Goal: Transaction & Acquisition: Purchase product/service

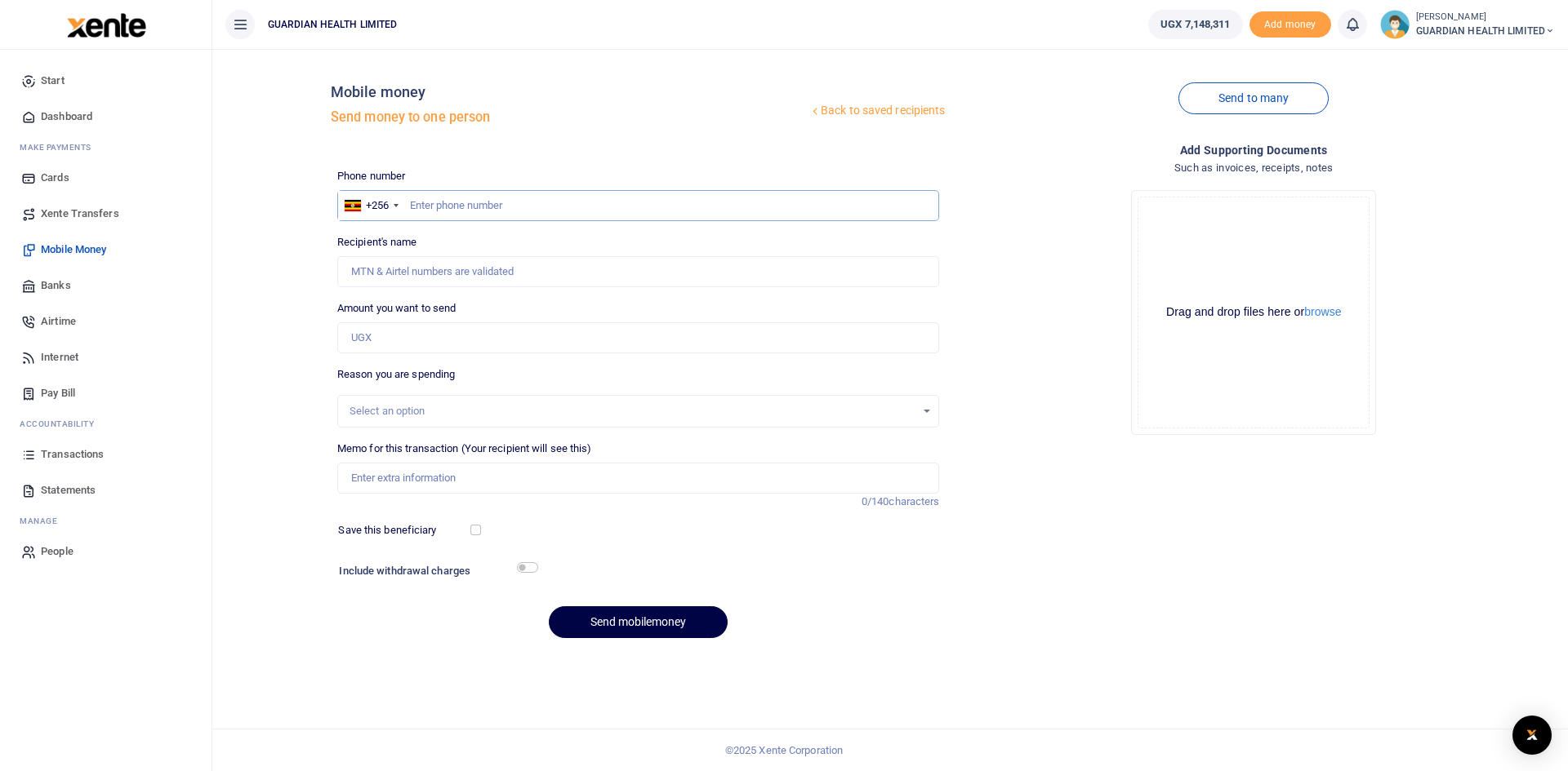
click at [425, 201] on input "text" at bounding box center [638, 205] width 603 height 31
paste input "0778437007"
click at [416, 201] on input "0778437007" at bounding box center [638, 205] width 603 height 31
type input "778437007"
click at [397, 330] on input "Amount you want to send" at bounding box center [638, 338] width 603 height 31
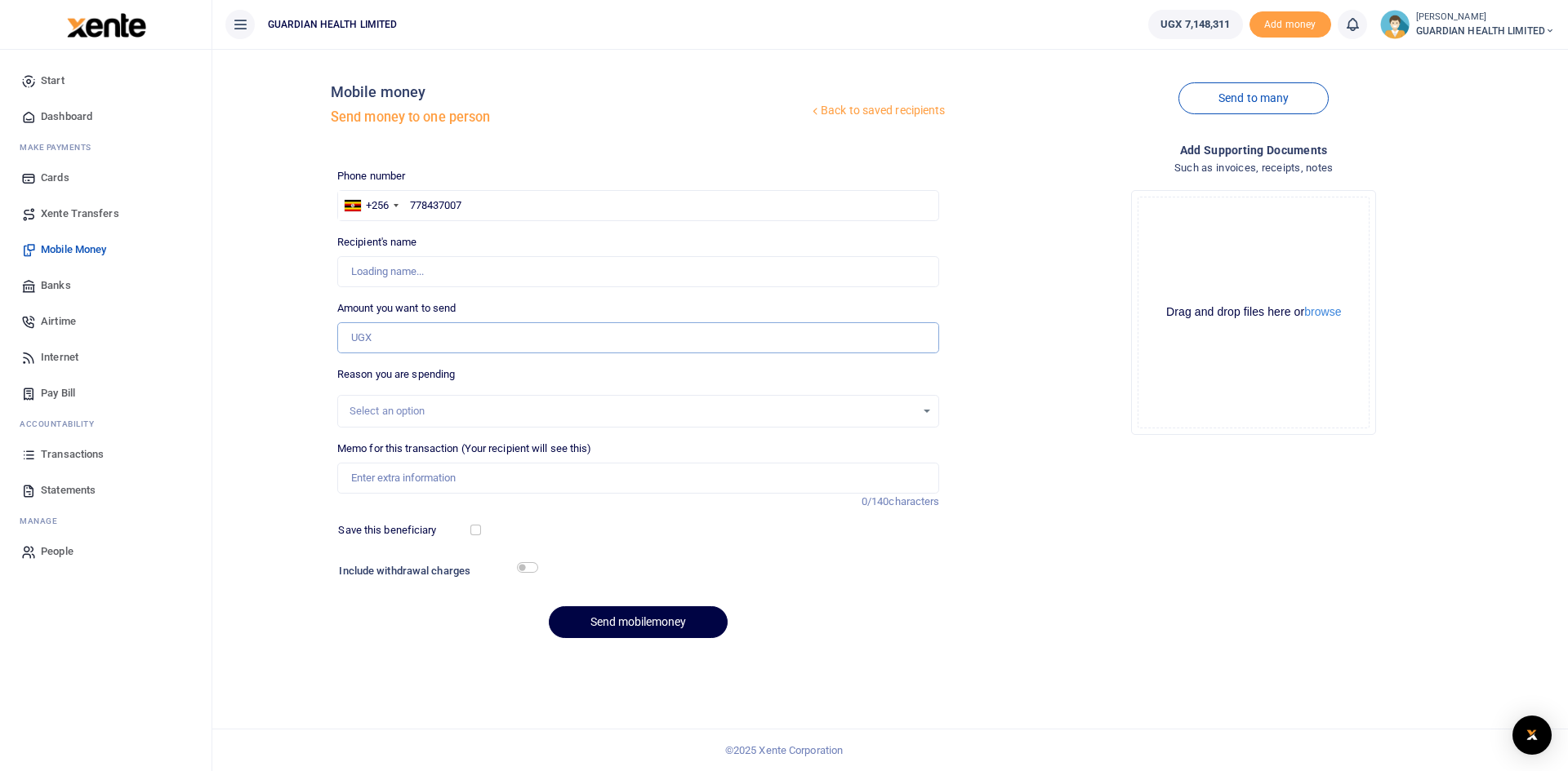
type input "Jerome Owor"
type input "109,300"
click at [420, 478] on input "Memo for this transaction (Your recipient will see this)" at bounding box center [638, 478] width 603 height 31
type input "Jinja 1 petty cash"
click at [476, 531] on input "checkbox" at bounding box center [475, 530] width 10 height 10
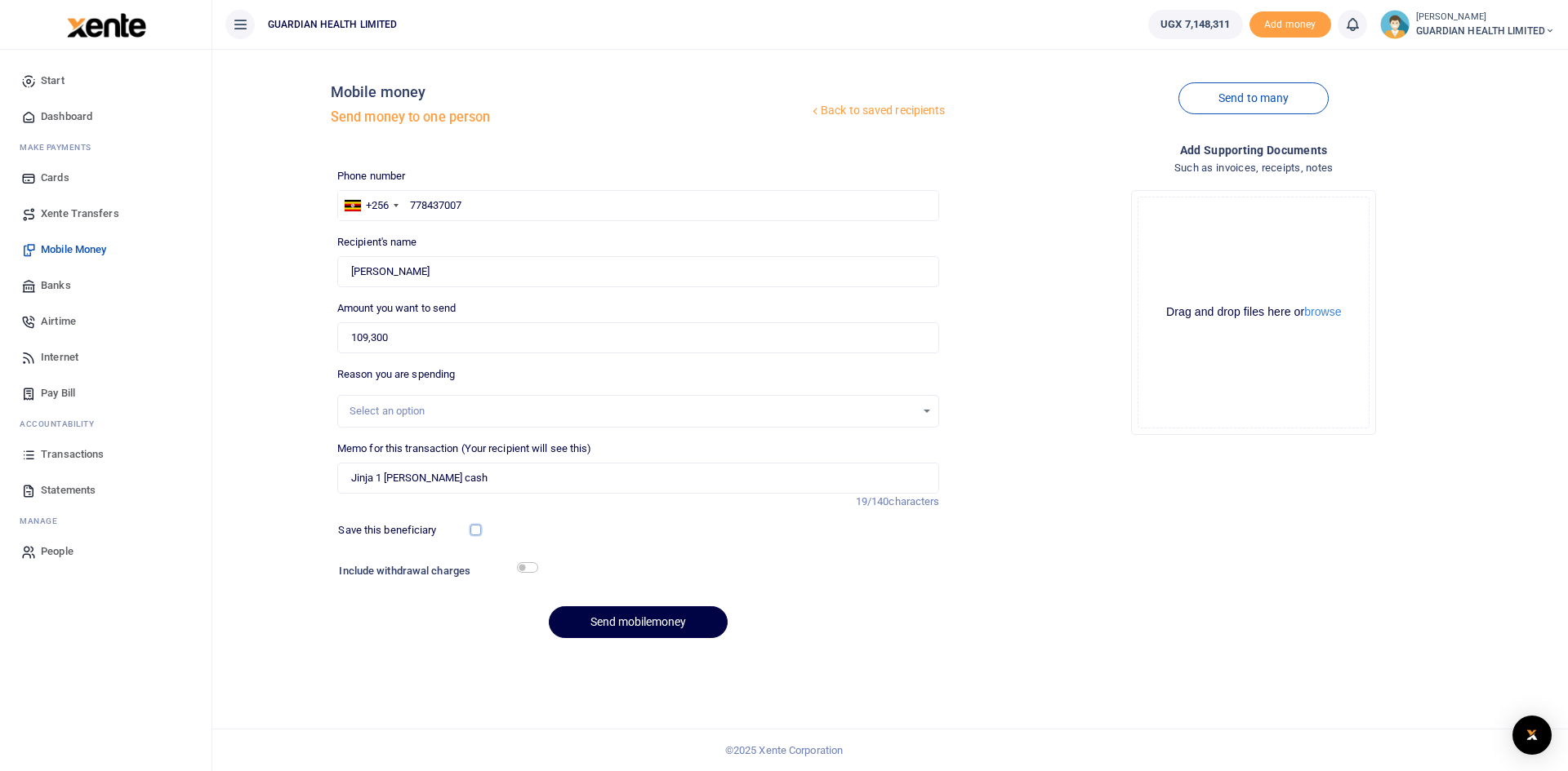
checkbox input "true"
click at [530, 569] on input "checkbox" at bounding box center [527, 567] width 22 height 10
checkbox input "true"
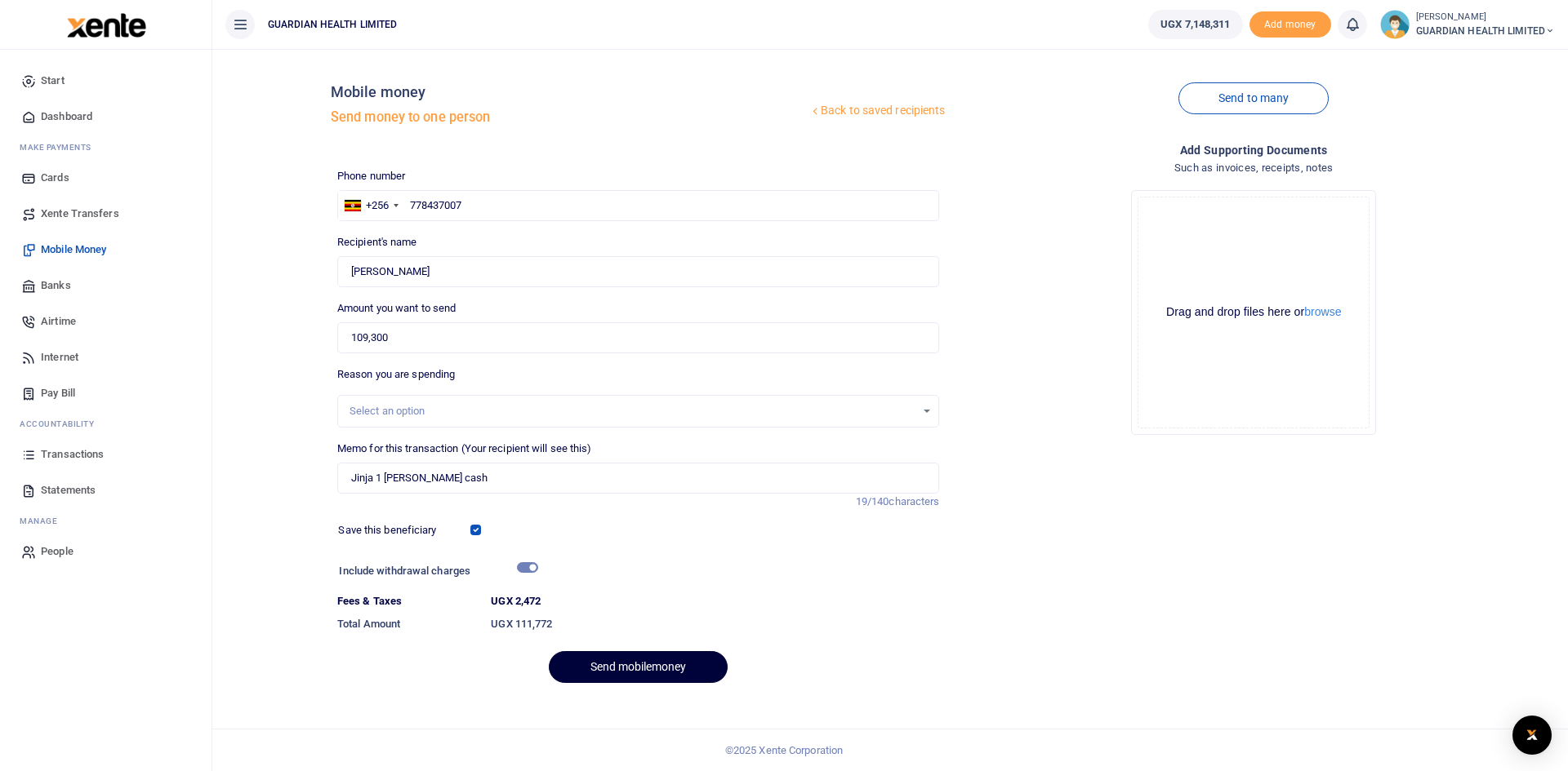
click at [637, 668] on button "Send mobilemoney" at bounding box center [637, 667] width 179 height 32
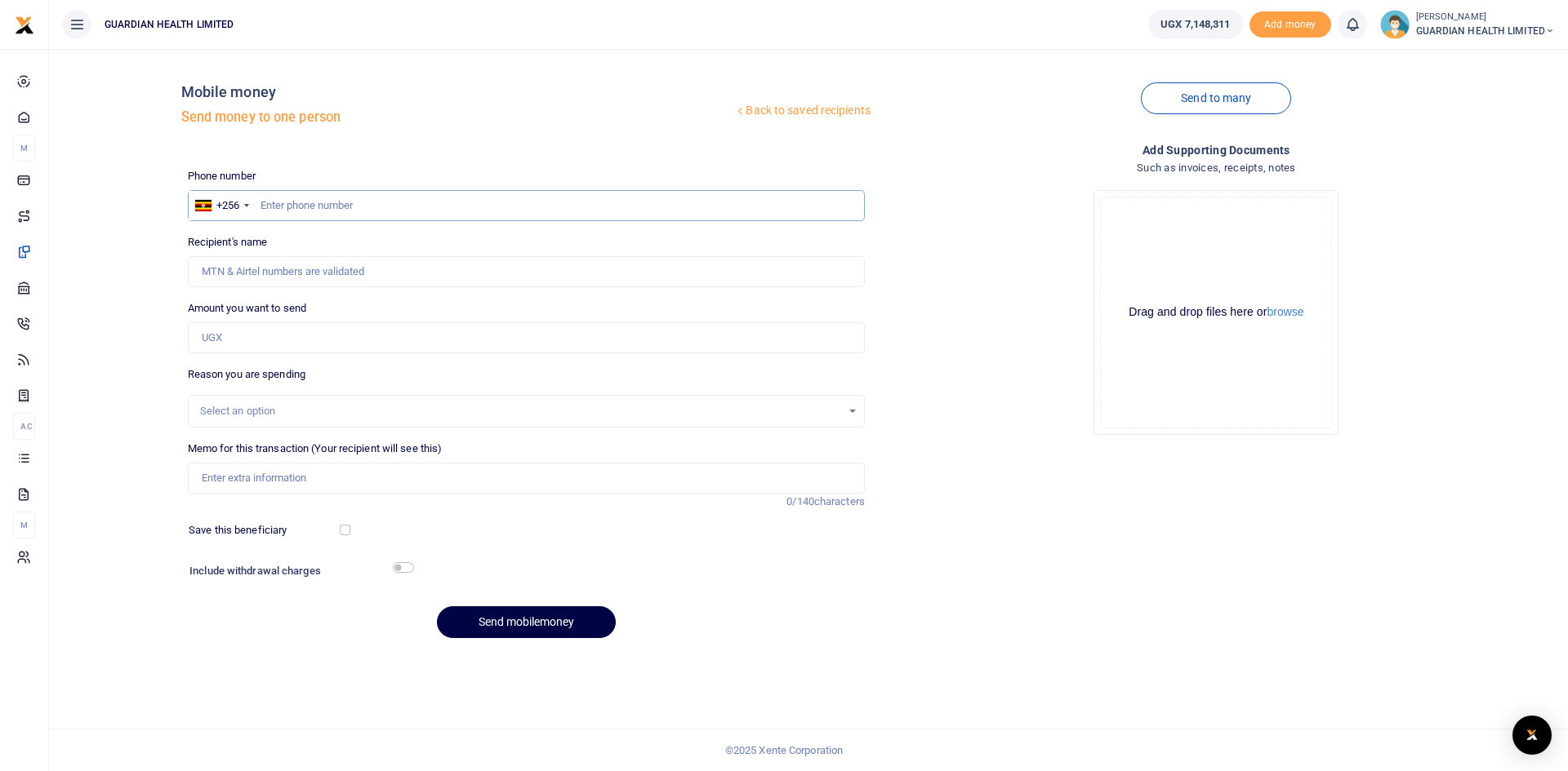
paste input "0703840162"
click at [266, 207] on input "0703840162" at bounding box center [526, 205] width 677 height 31
type input "703840162"
click at [271, 344] on input "Amount you want to send" at bounding box center [526, 338] width 677 height 31
type input "97,000"
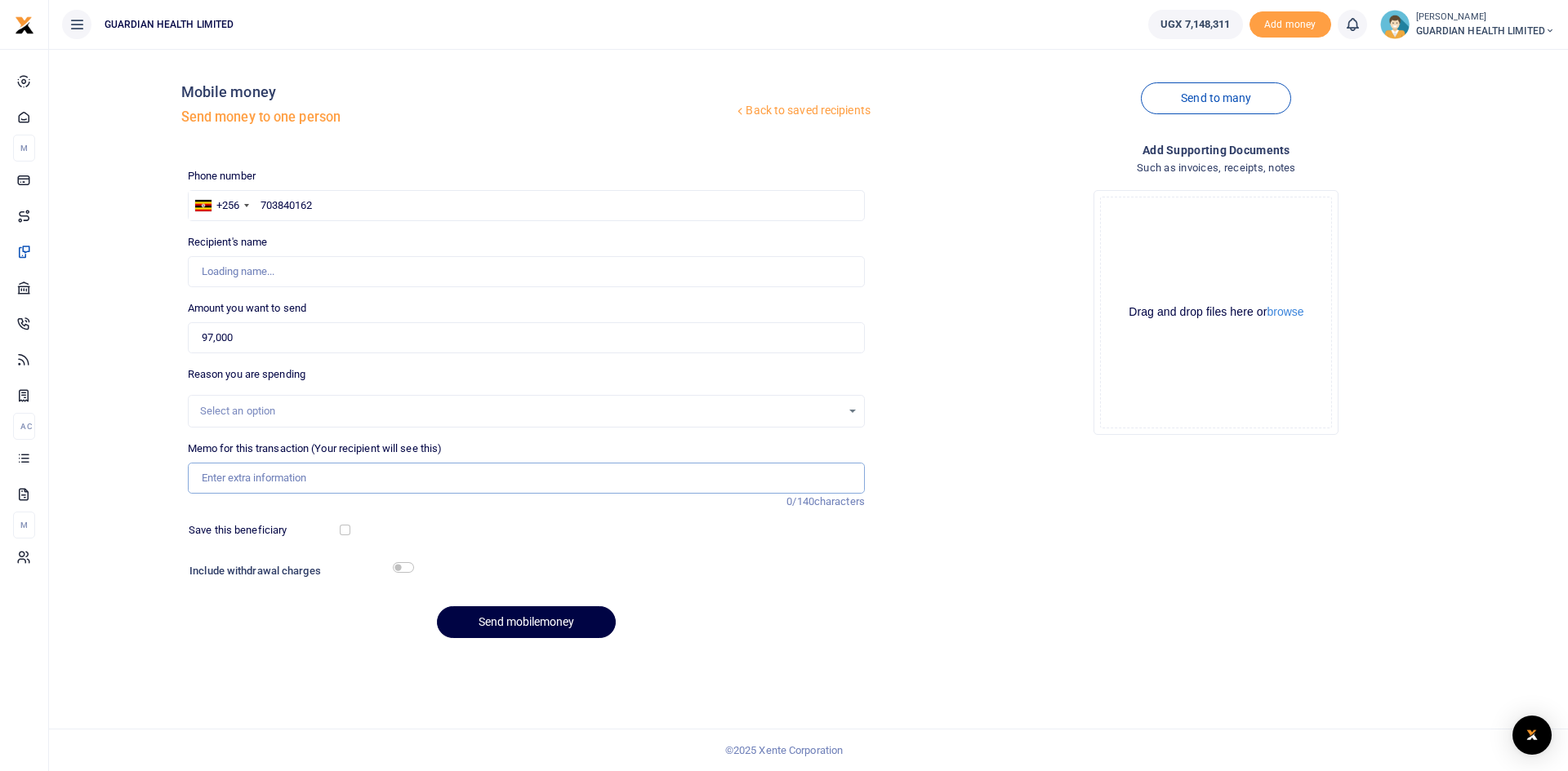
click at [278, 468] on input "Memo for this transaction (Your recipient will see this)" at bounding box center [526, 478] width 677 height 31
type input "Sharifah Babirye"
type input "Bunga petty cash"
click at [343, 531] on input "checkbox" at bounding box center [344, 530] width 10 height 10
checkbox input "true"
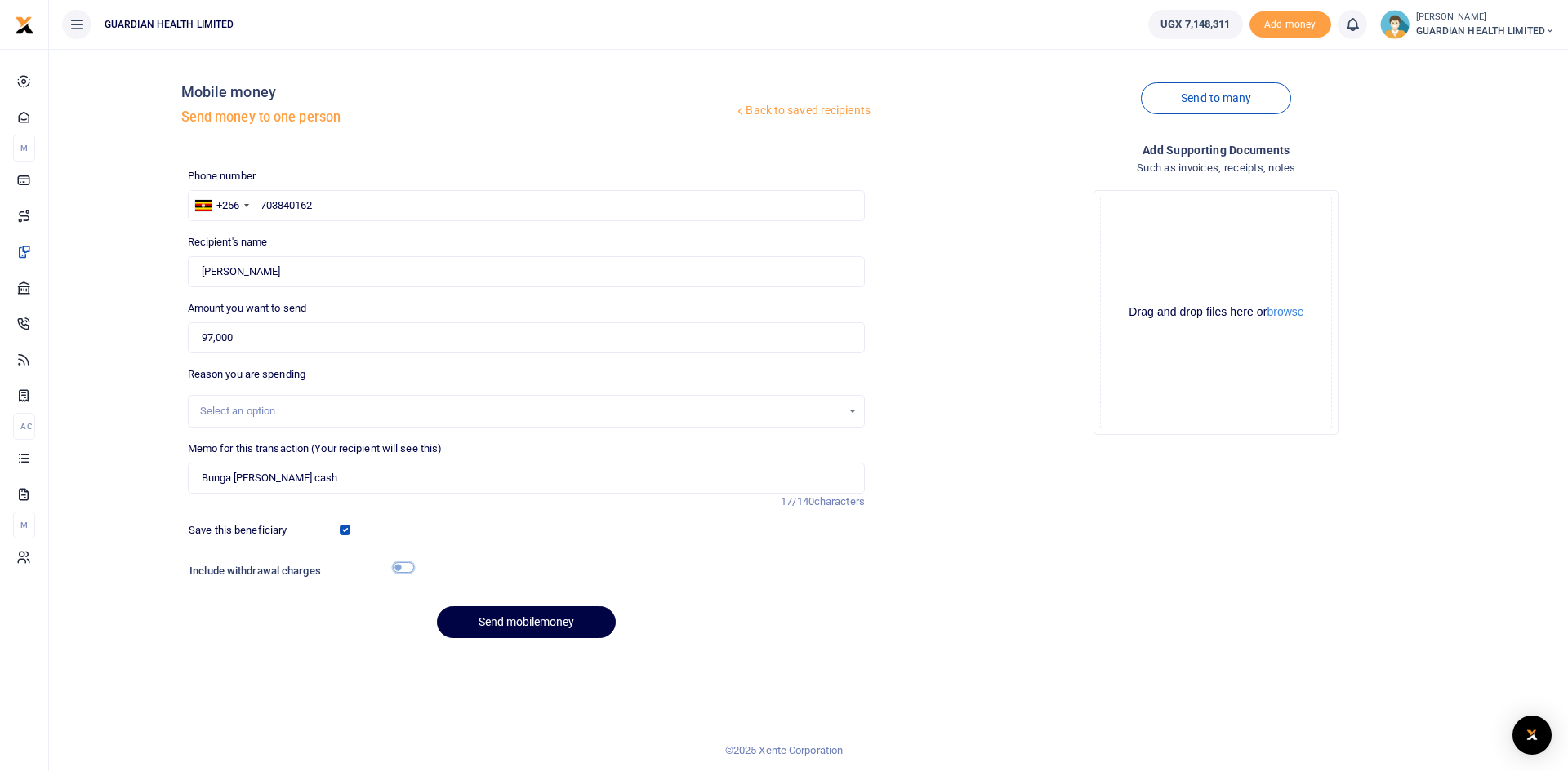
click at [406, 568] on input "checkbox" at bounding box center [403, 567] width 22 height 10
checkbox input "true"
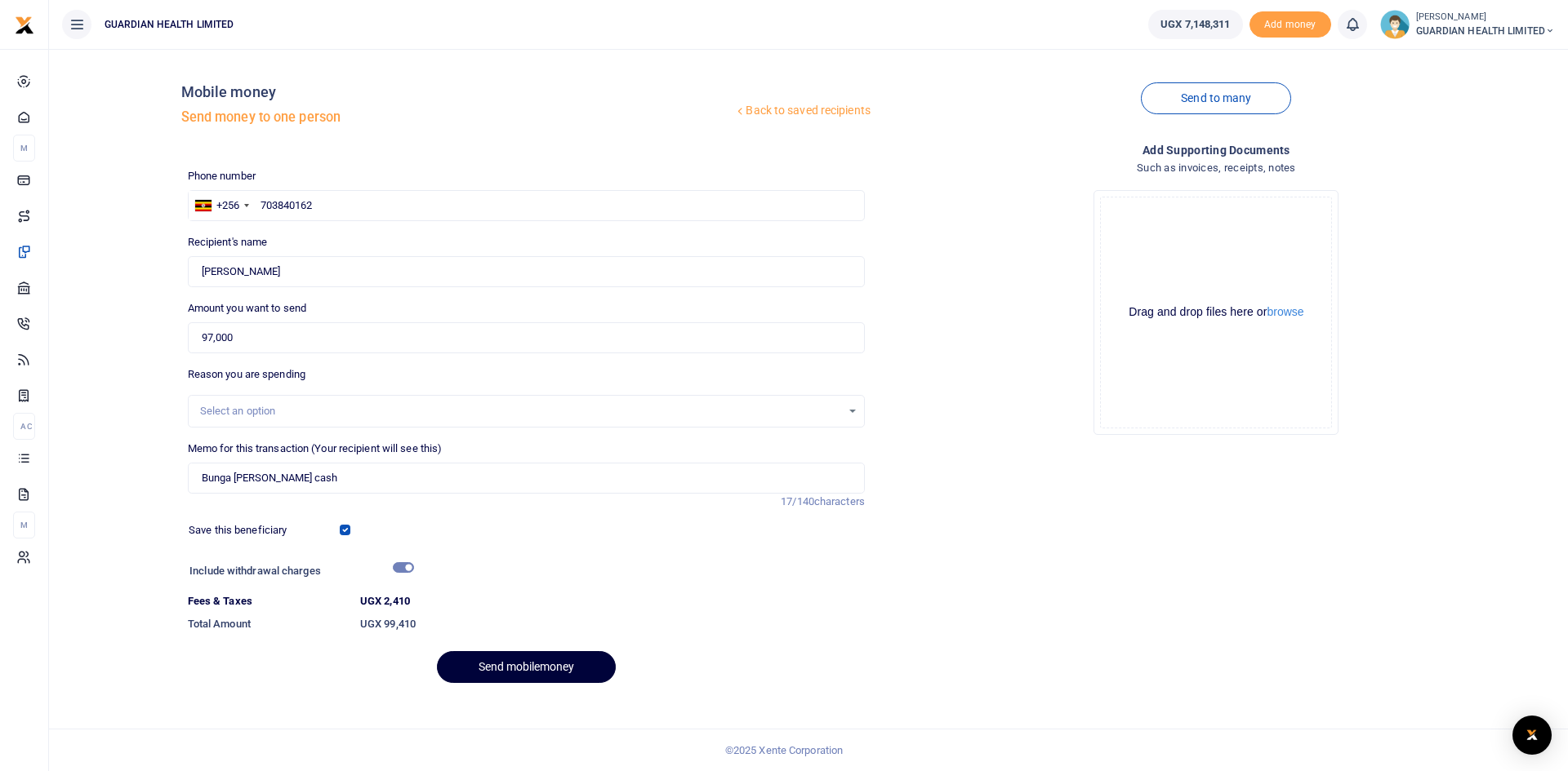
click at [496, 661] on button "Send mobilemoney" at bounding box center [526, 667] width 179 height 32
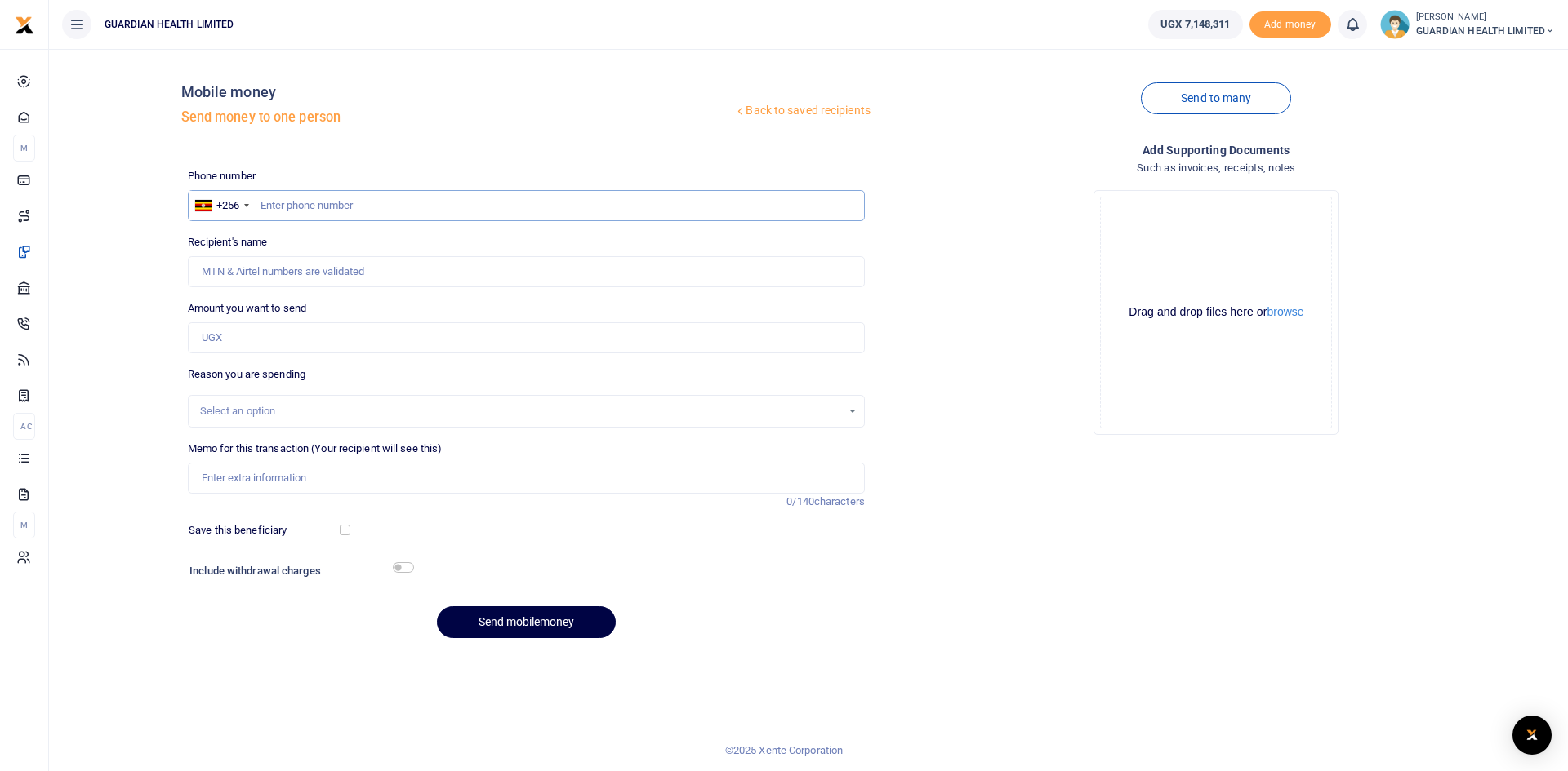
paste input "0786416924"
click at [269, 205] on input "0786416924" at bounding box center [526, 205] width 677 height 31
type input "786416924"
click at [266, 340] on input "Amount you want to send" at bounding box center [526, 338] width 677 height 31
type input "Frances Apio"
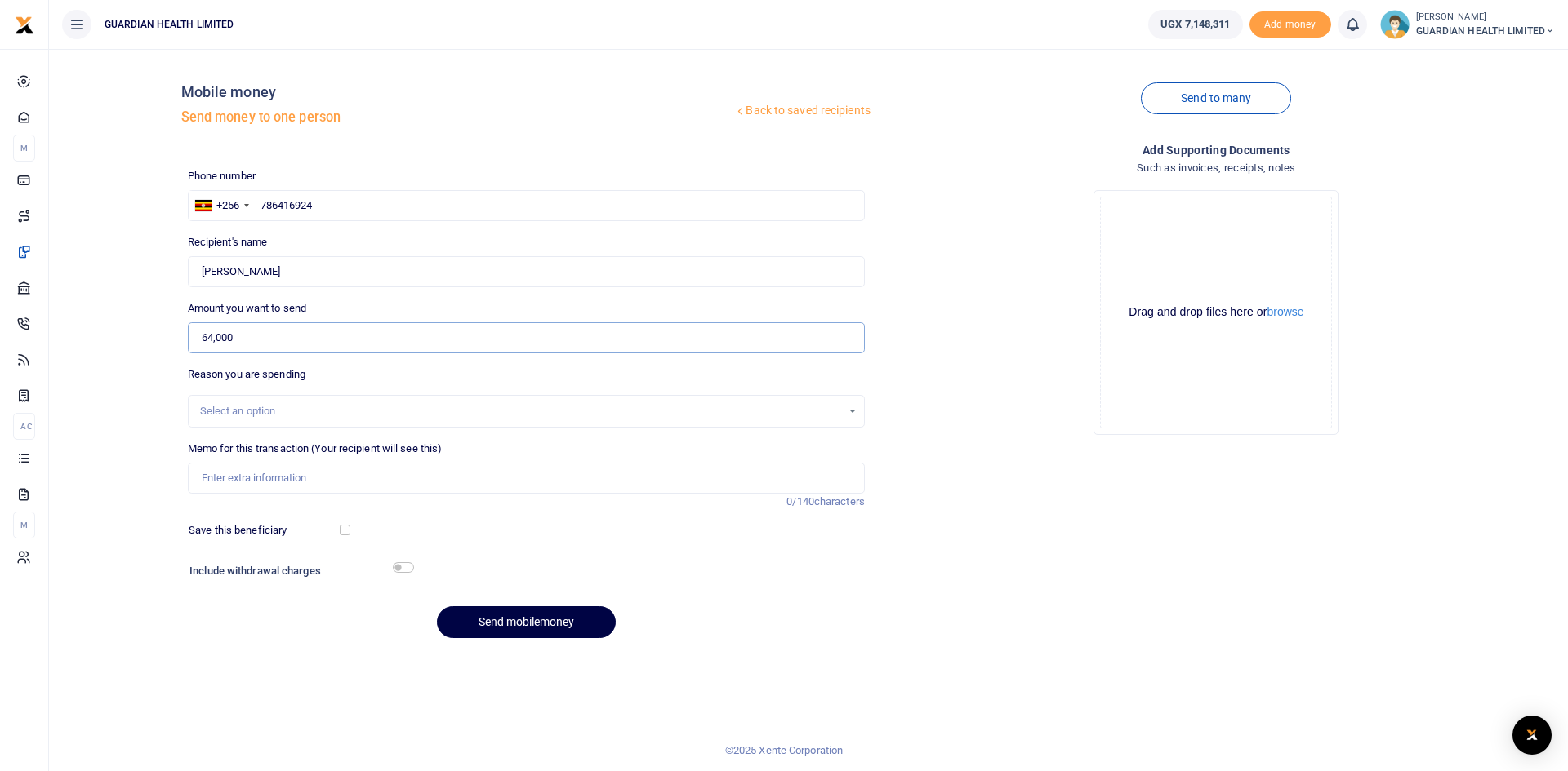
type input "64,000"
click at [284, 483] on input "Memo for this transaction (Your recipient will see this)" at bounding box center [526, 478] width 677 height 31
type input "Kitintale Petty Cash"
click at [346, 529] on input "checkbox" at bounding box center [344, 530] width 10 height 10
checkbox input "true"
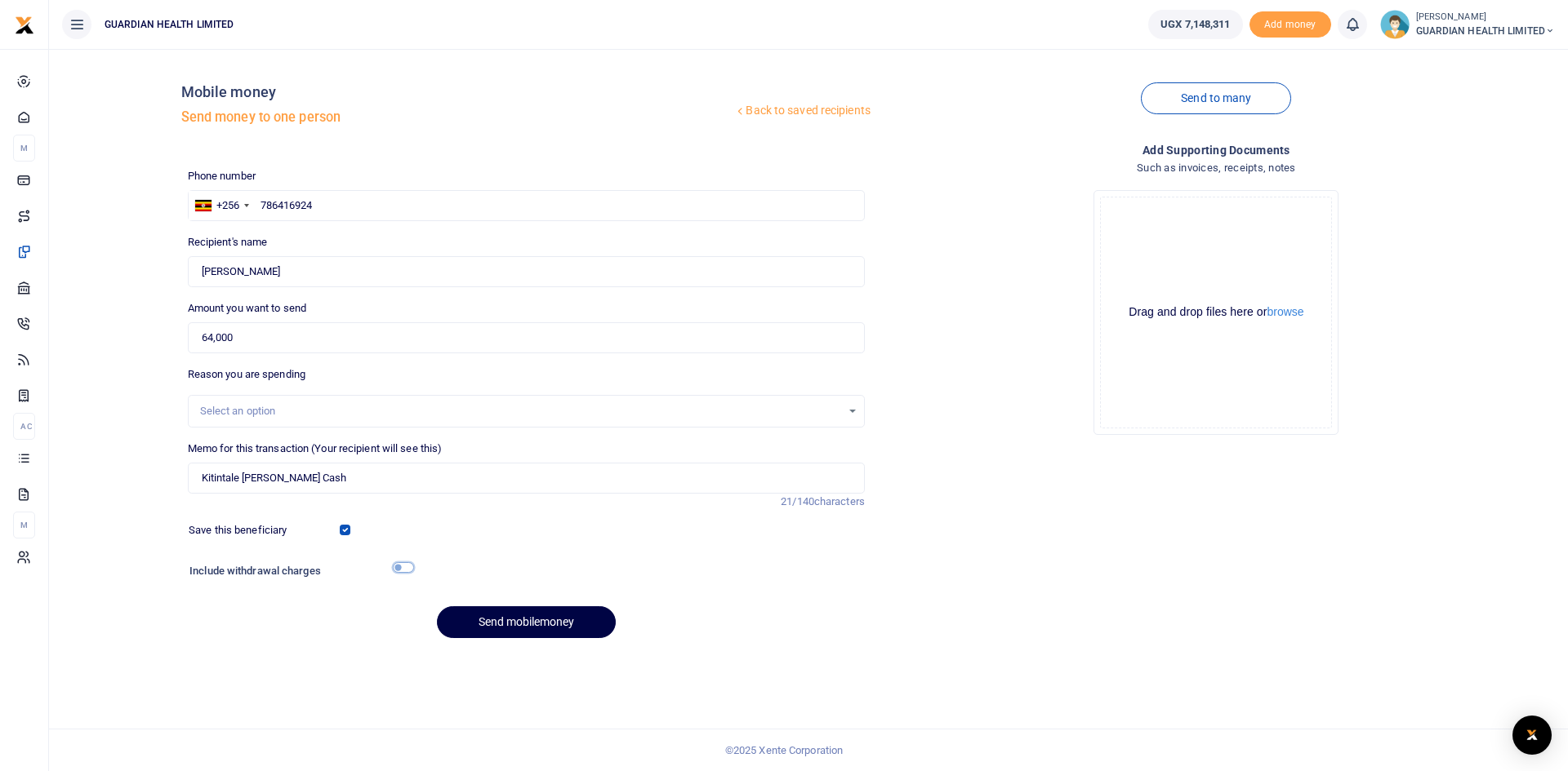
click at [411, 571] on input "checkbox" at bounding box center [403, 567] width 22 height 10
checkbox input "true"
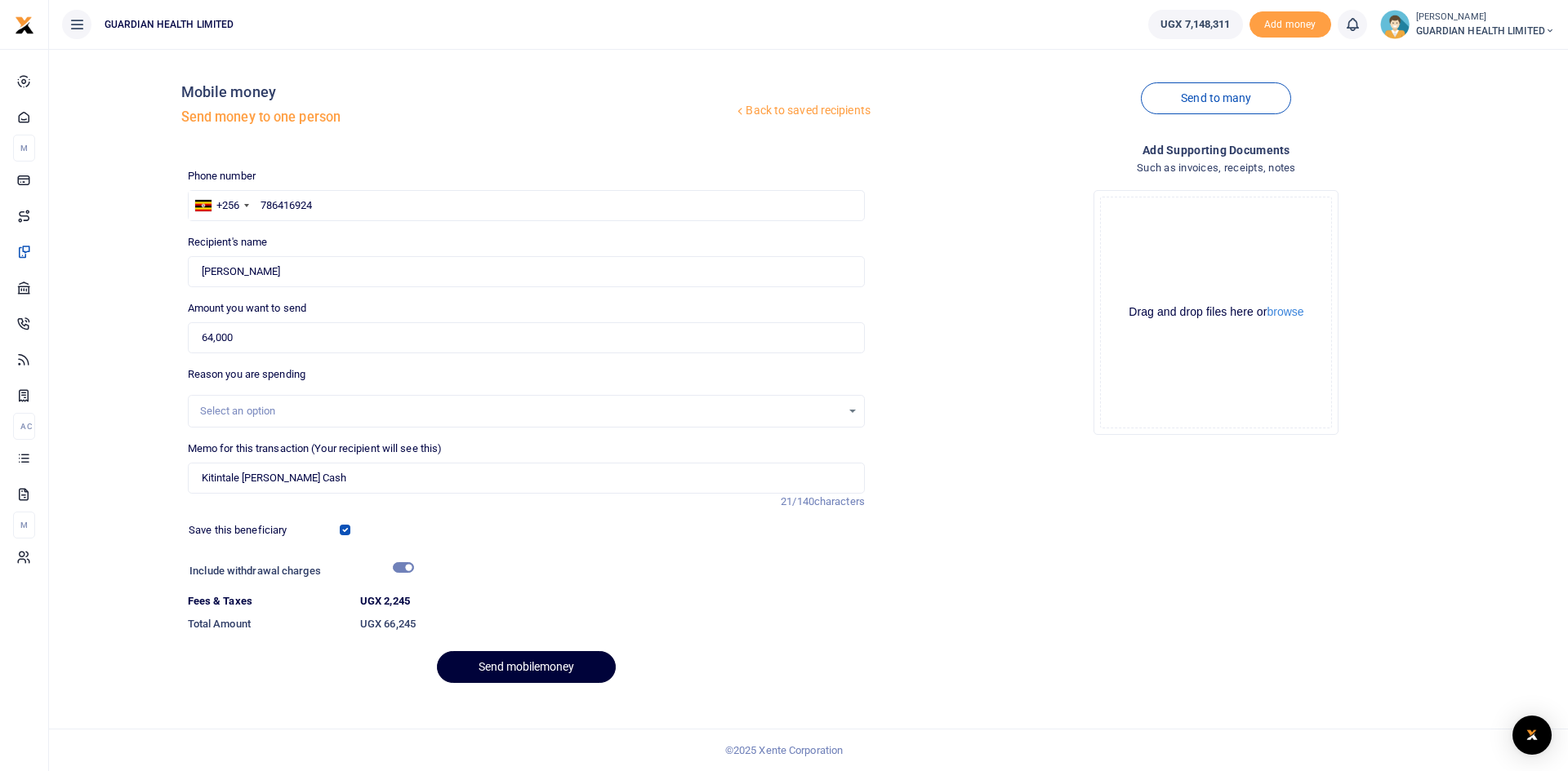
click at [489, 666] on button "Send mobilemoney" at bounding box center [526, 667] width 179 height 32
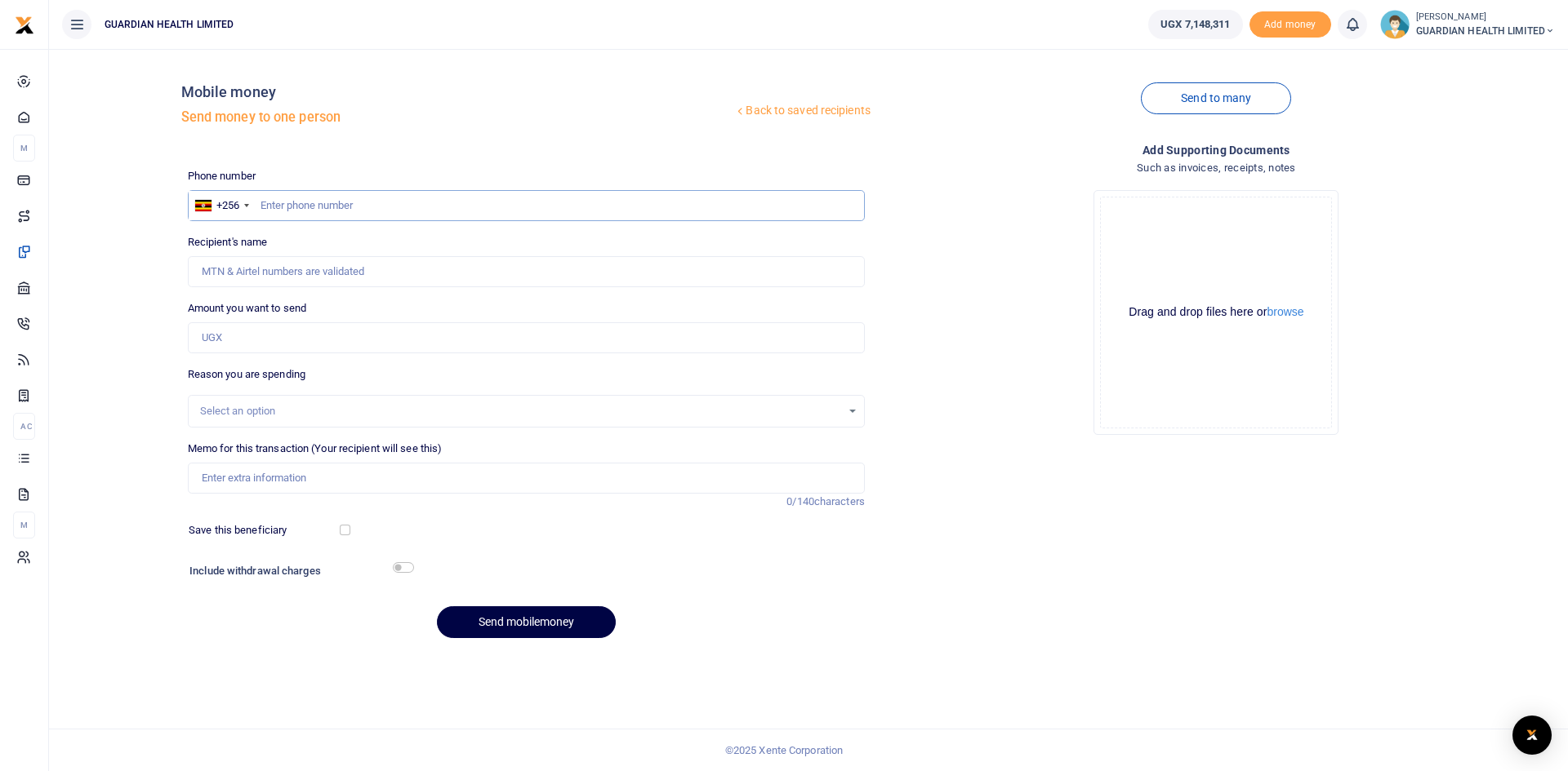
paste input "0781176116"
click at [266, 208] on input "0781176116" at bounding box center [526, 205] width 677 height 31
type input "781176116"
type input "Brenda Asiimwe"
type input "781176116"
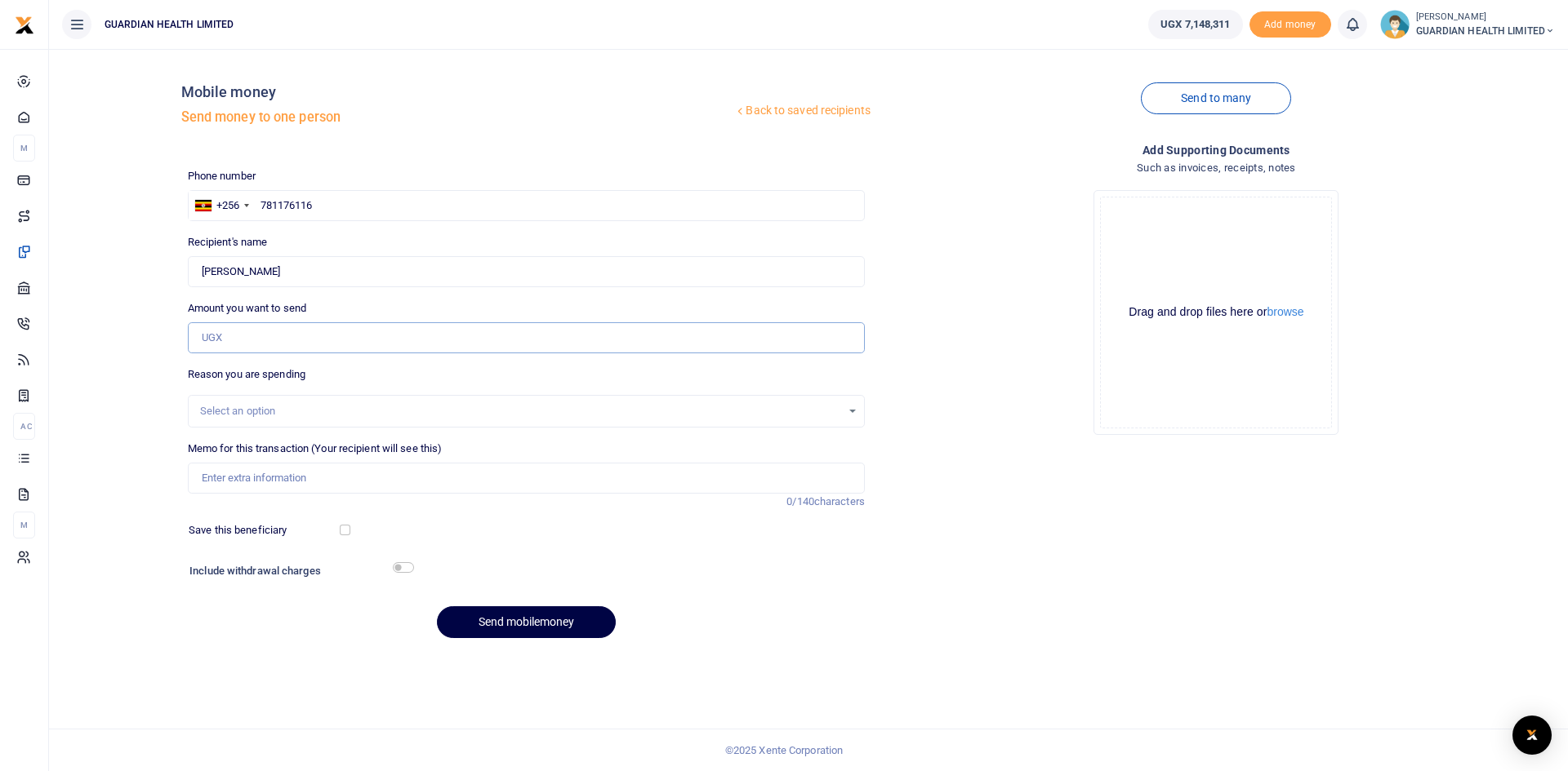
click at [271, 340] on input "Amount you want to send" at bounding box center [526, 338] width 677 height 31
type input "93,000"
click at [290, 477] on input "Memo for this transaction (Your recipient will see this)" at bounding box center [526, 478] width 677 height 31
type input "Kansanga Petty cash"
click at [343, 529] on input "checkbox" at bounding box center [344, 530] width 10 height 10
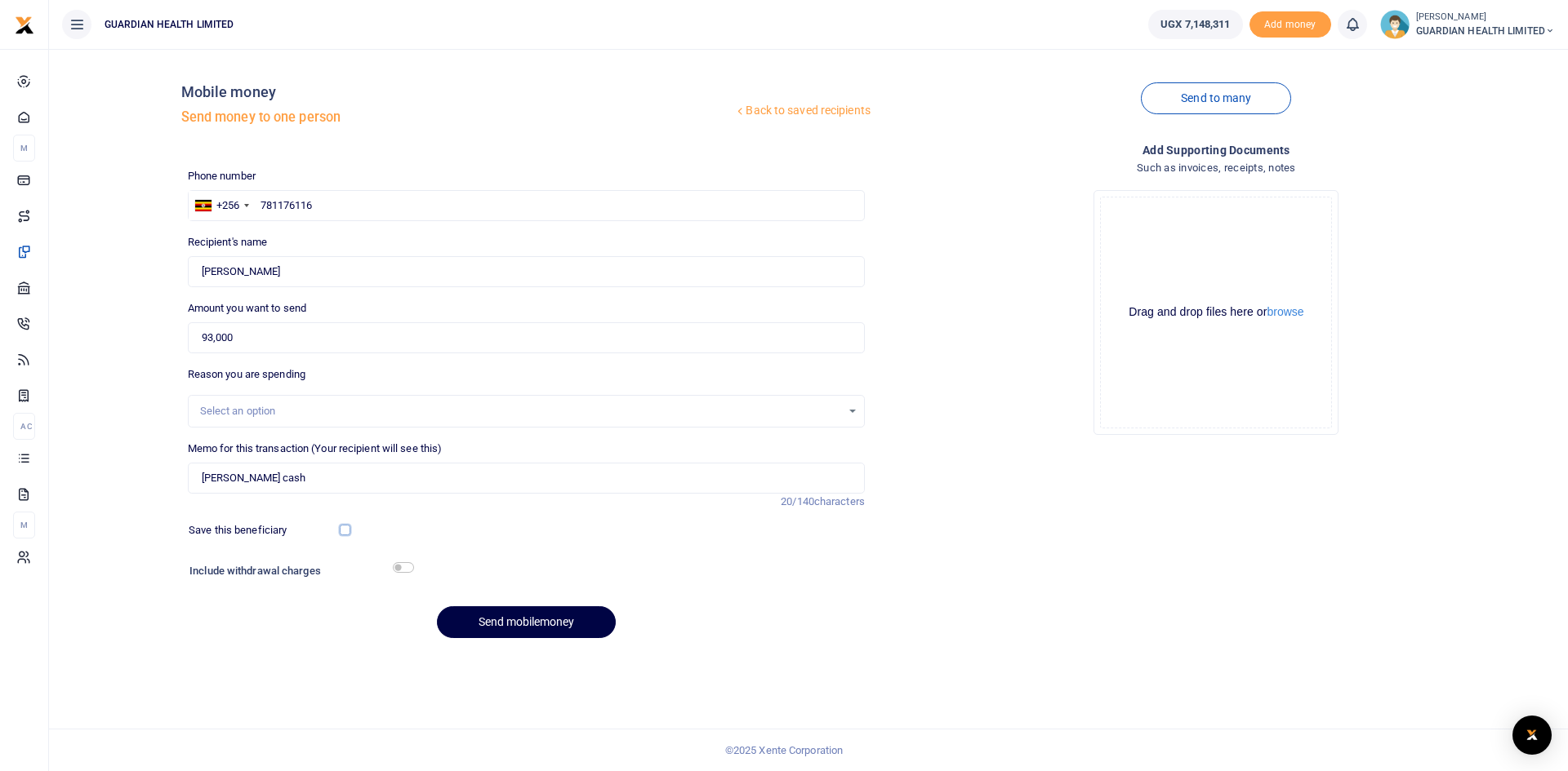
checkbox input "true"
click at [399, 563] on input "checkbox" at bounding box center [403, 567] width 22 height 10
checkbox input "true"
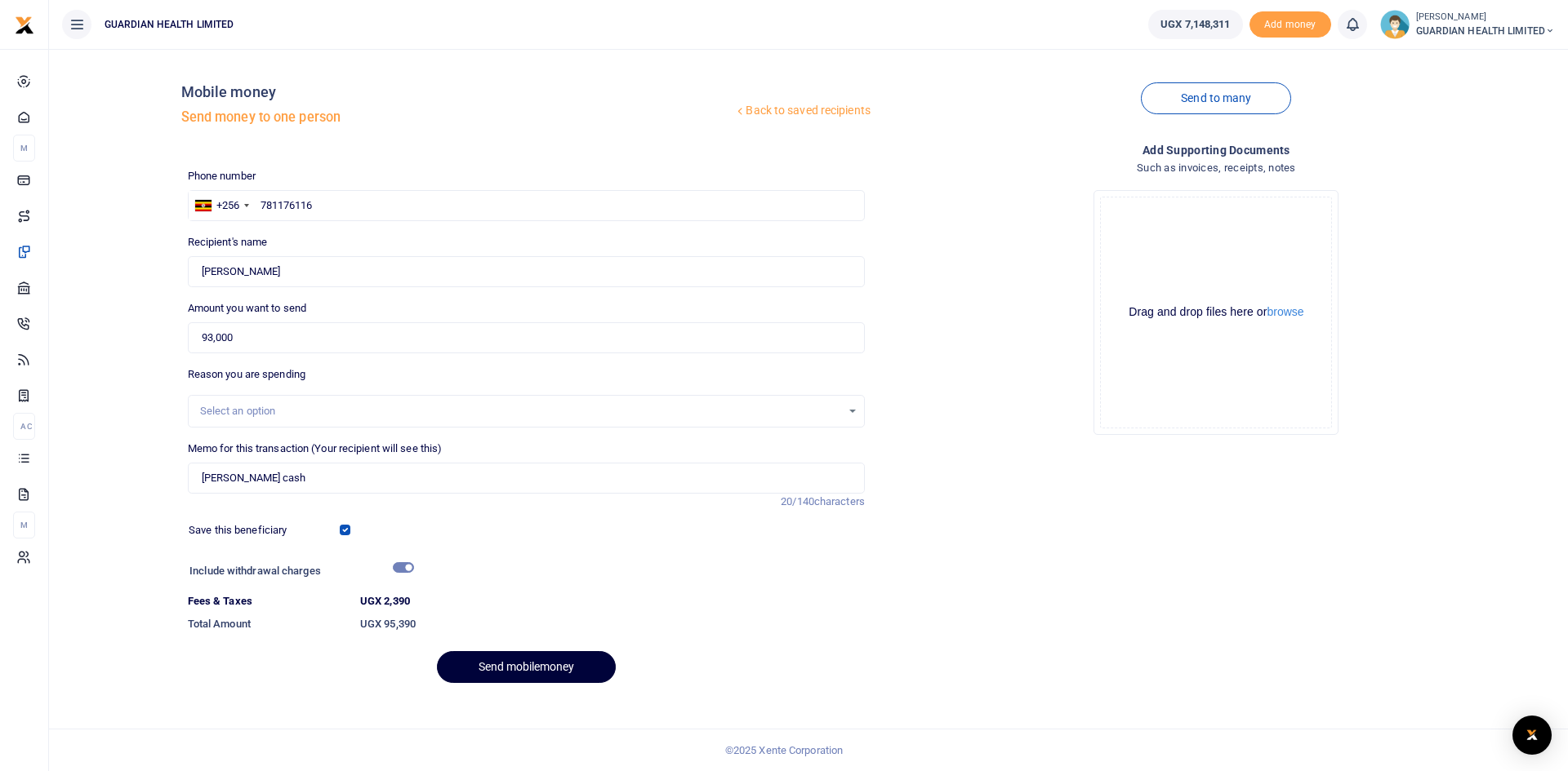
click at [508, 668] on button "Send mobilemoney" at bounding box center [526, 667] width 179 height 32
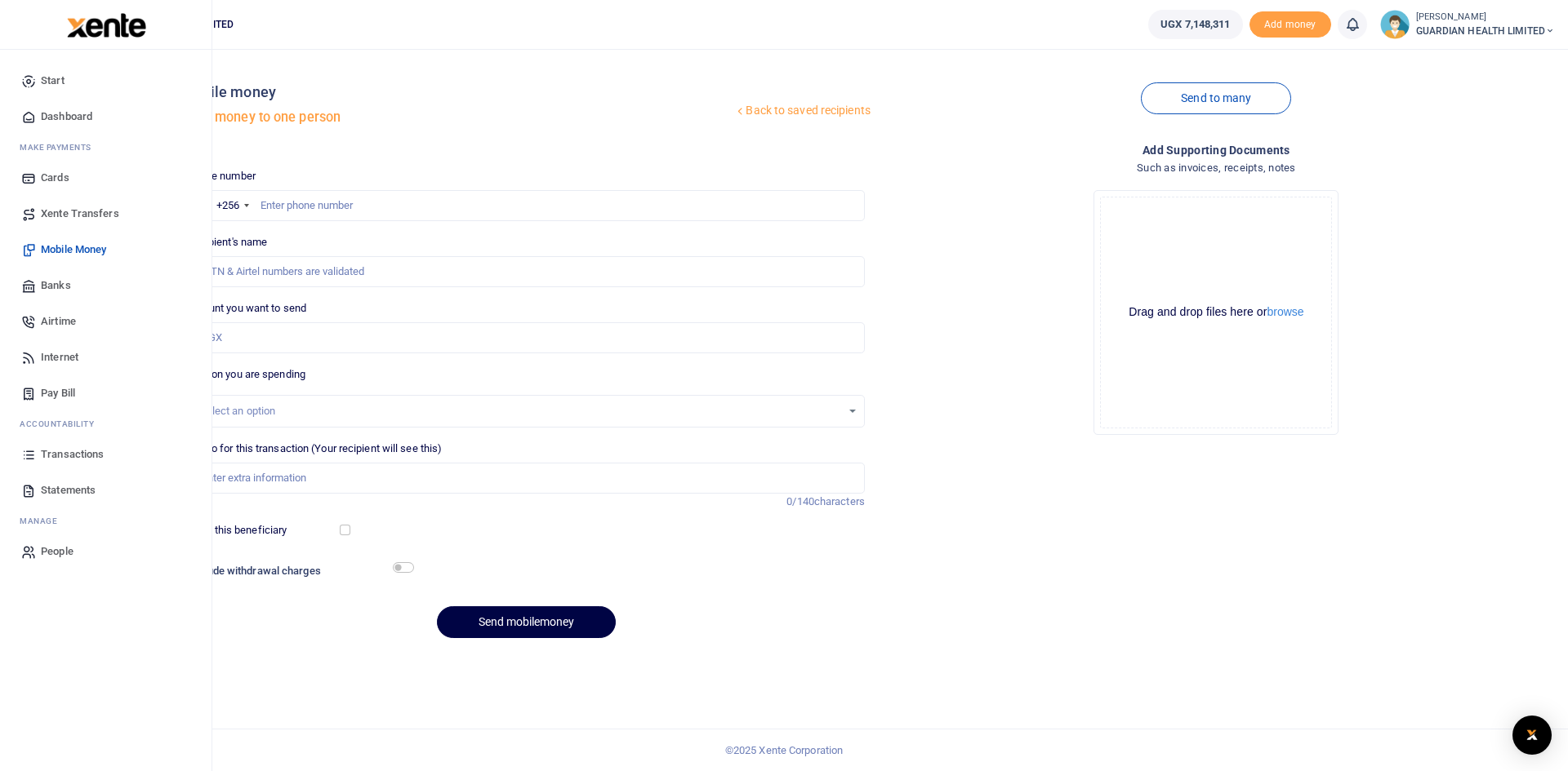
click at [77, 109] on span "Dashboard" at bounding box center [66, 116] width 51 height 16
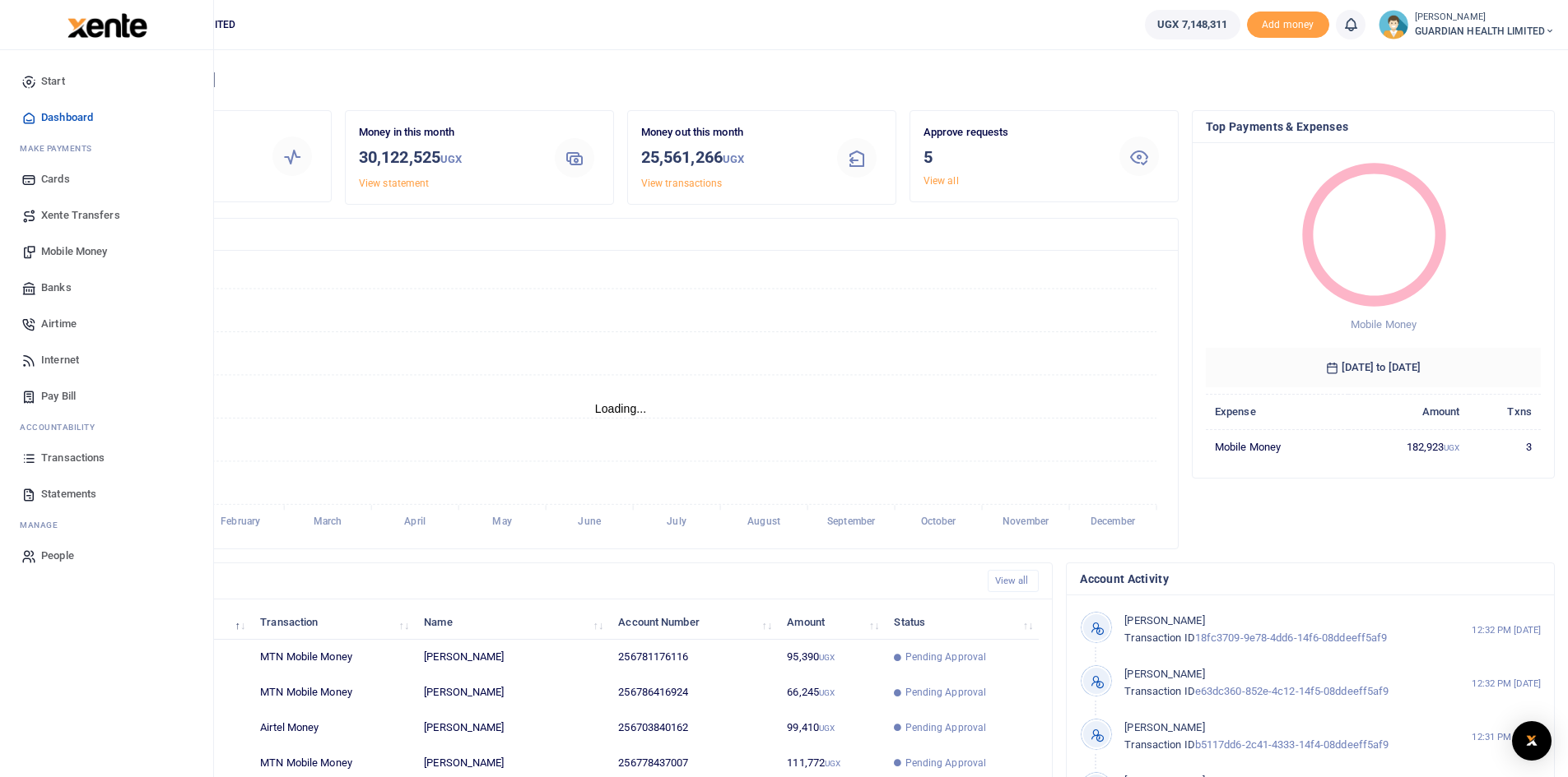
click at [87, 250] on span "Mobile Money" at bounding box center [75, 251] width 66 height 16
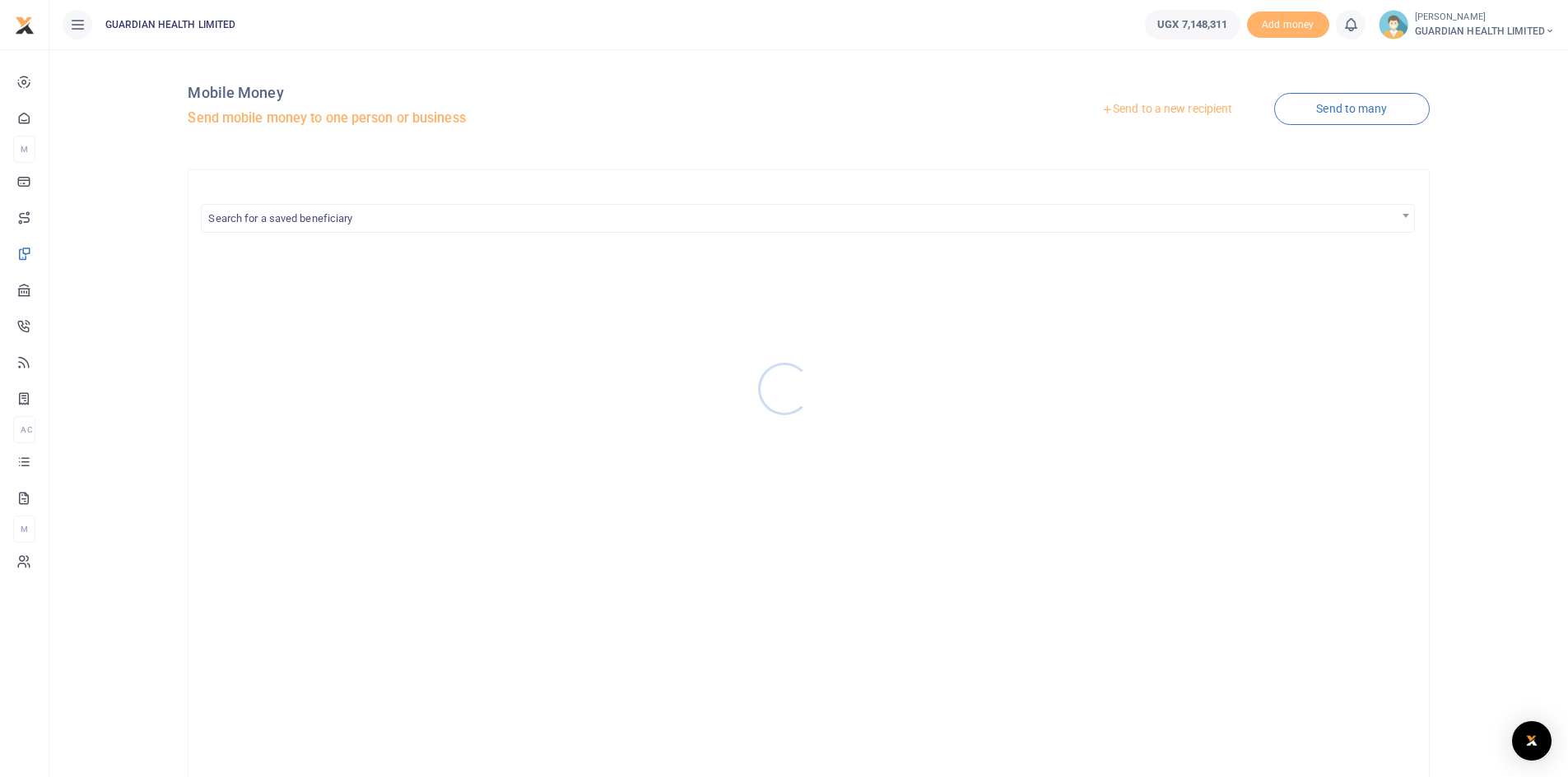
click at [1156, 111] on div at bounding box center [784, 388] width 1568 height 777
click at [1156, 111] on link "Send to a new recipient" at bounding box center [1167, 108] width 215 height 29
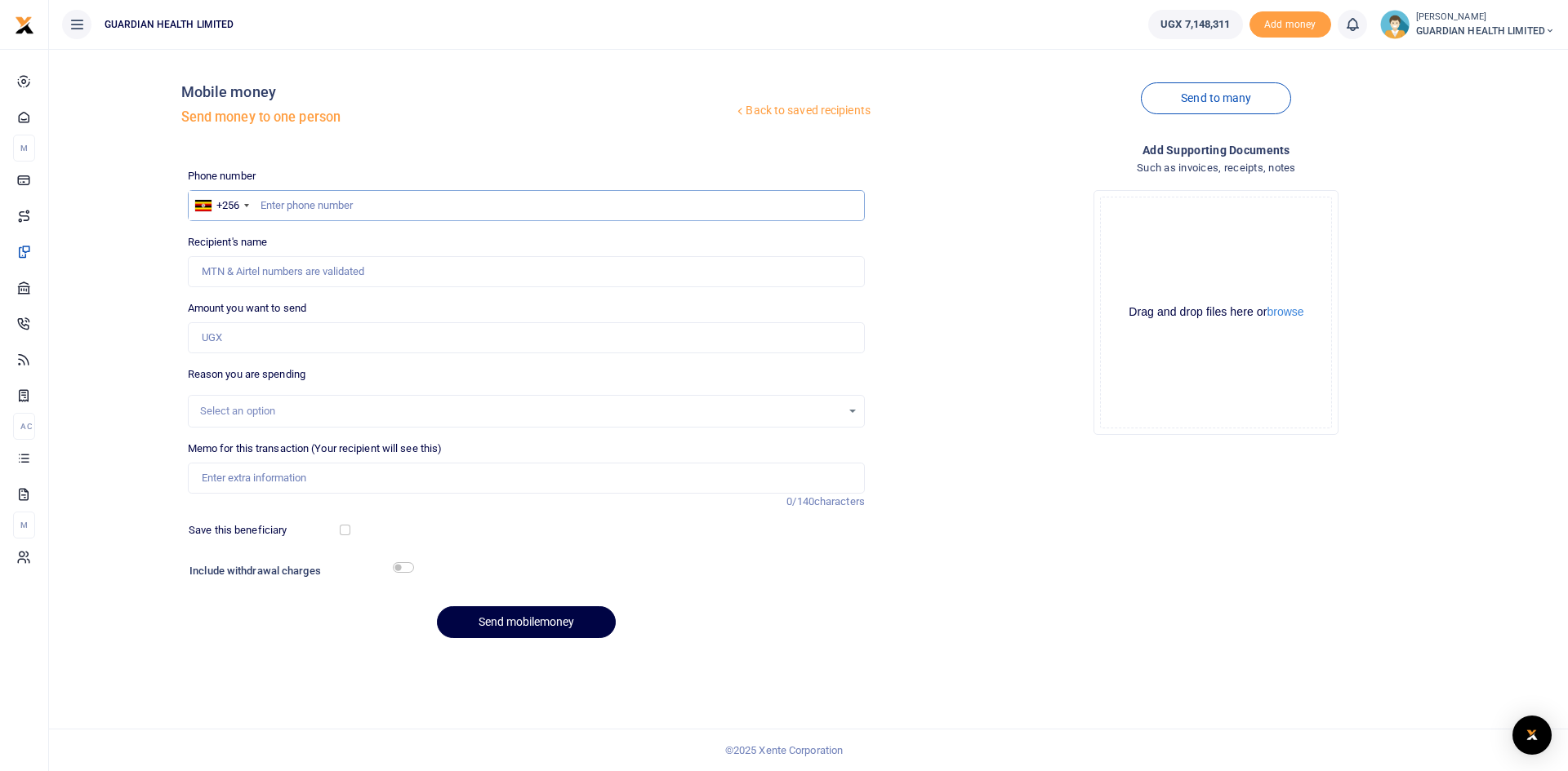
paste input "777127759"
click at [259, 203] on input "777127759" at bounding box center [526, 205] width 677 height 31
type input "777127759"
click at [256, 342] on input "Amount you want to send" at bounding box center [526, 338] width 677 height 31
type input "[PERSON_NAME]"
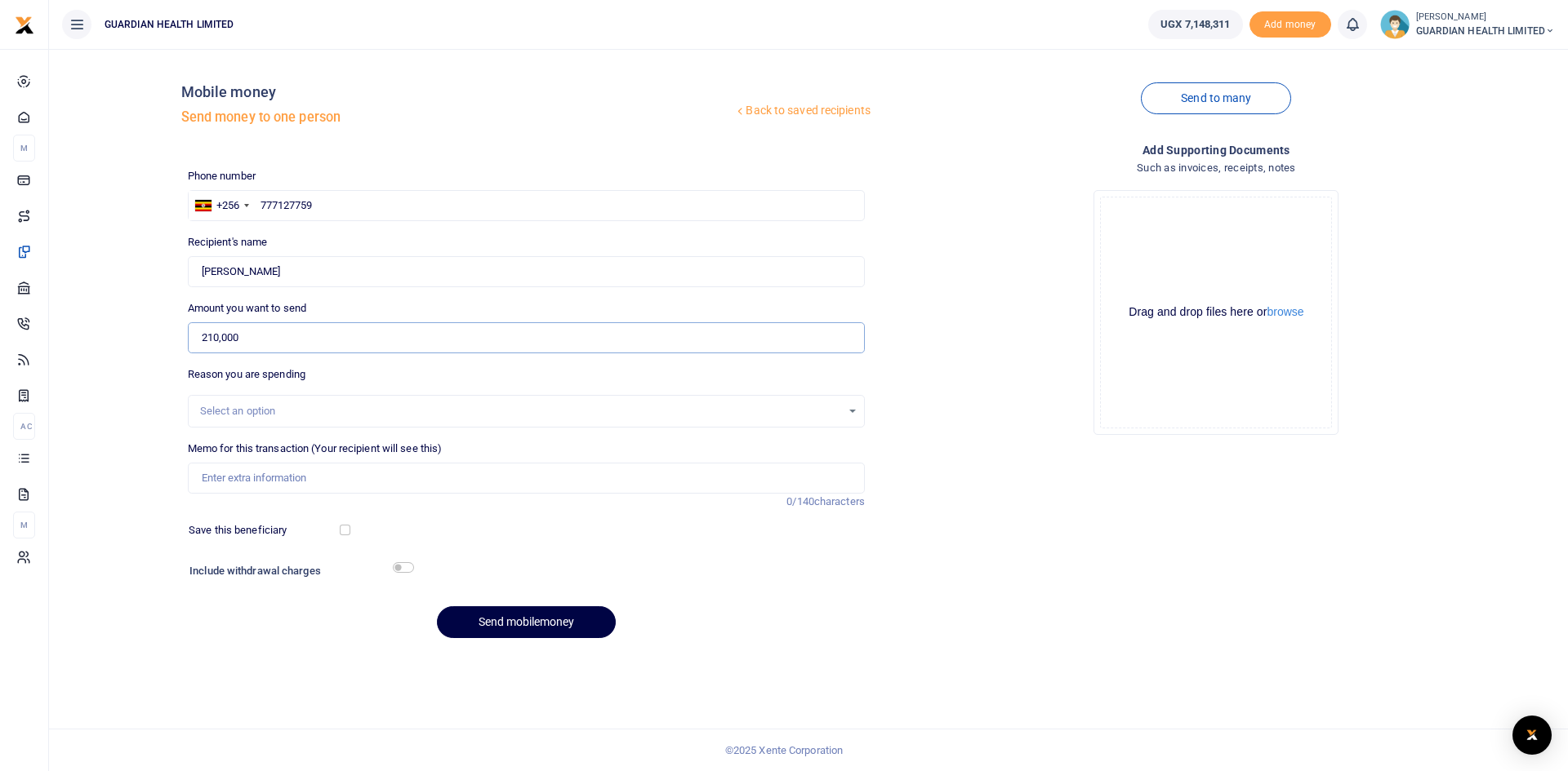
type input "210,000"
click at [277, 420] on div "Select an option" at bounding box center [526, 411] width 677 height 33
click at [266, 413] on div "Select an option" at bounding box center [520, 411] width 641 height 16
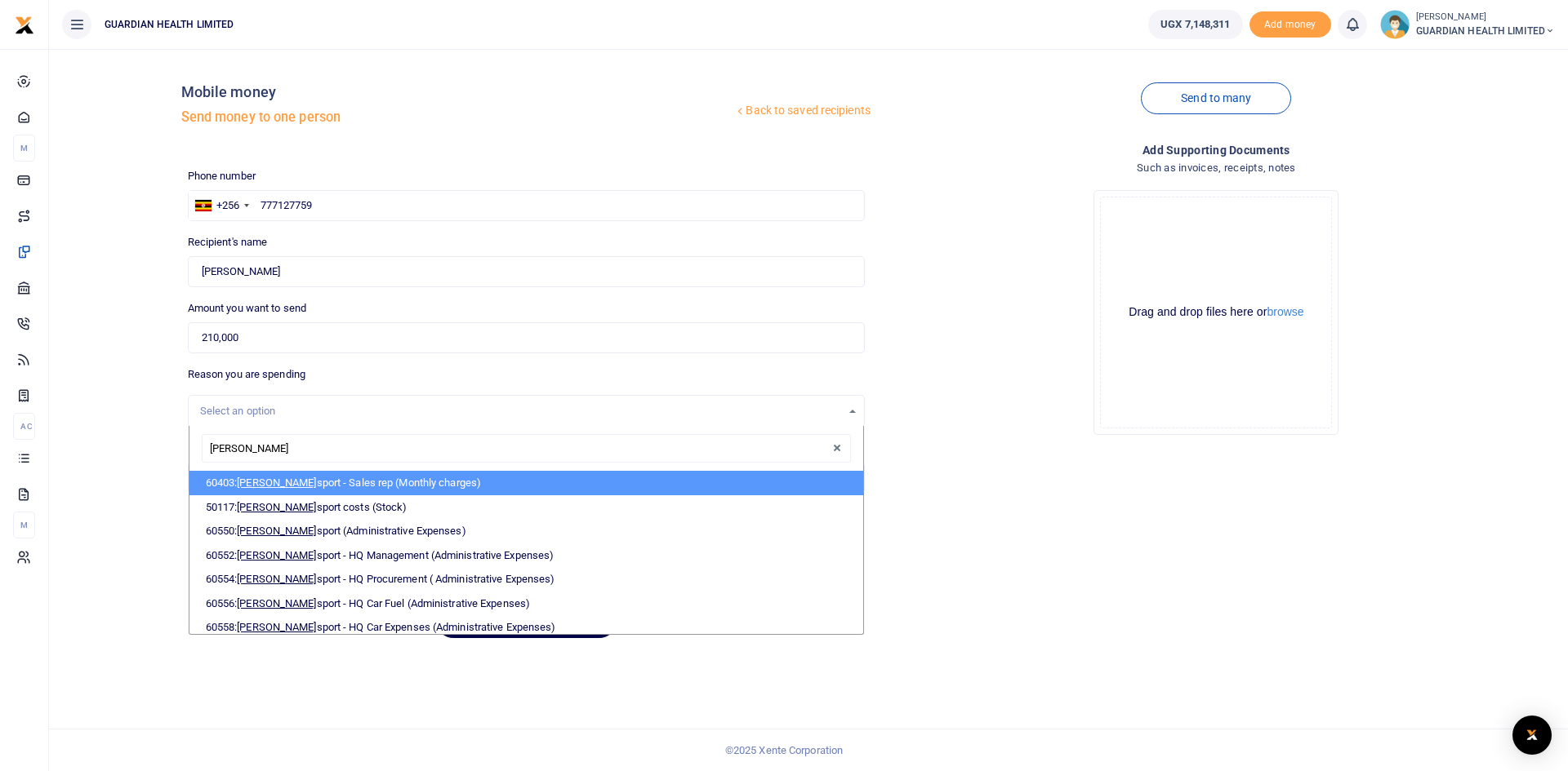
type input "trans"
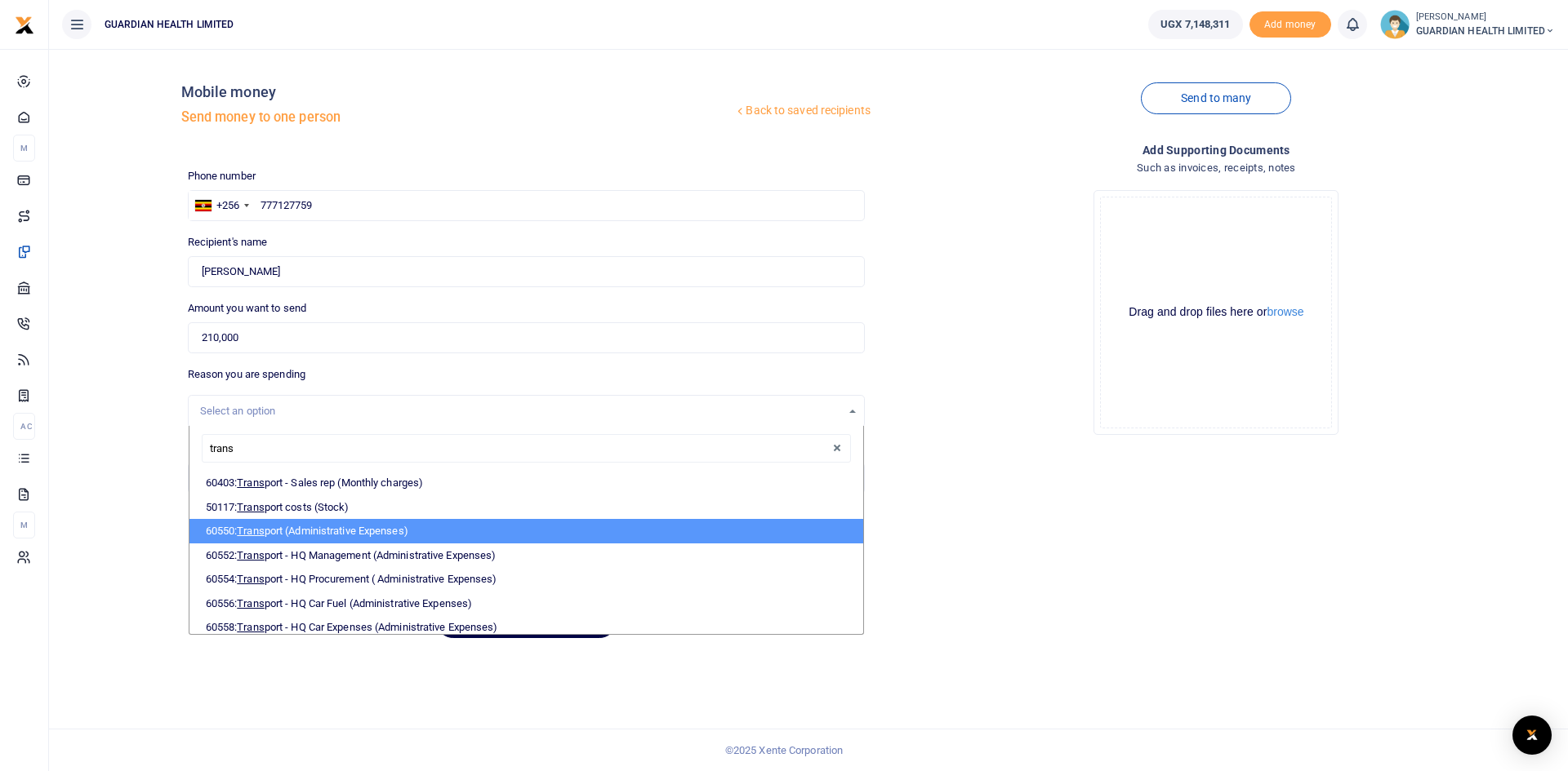
click at [291, 521] on li "60550: Trans port (Administrative Expenses)" at bounding box center [526, 531] width 674 height 24
select select "5420"
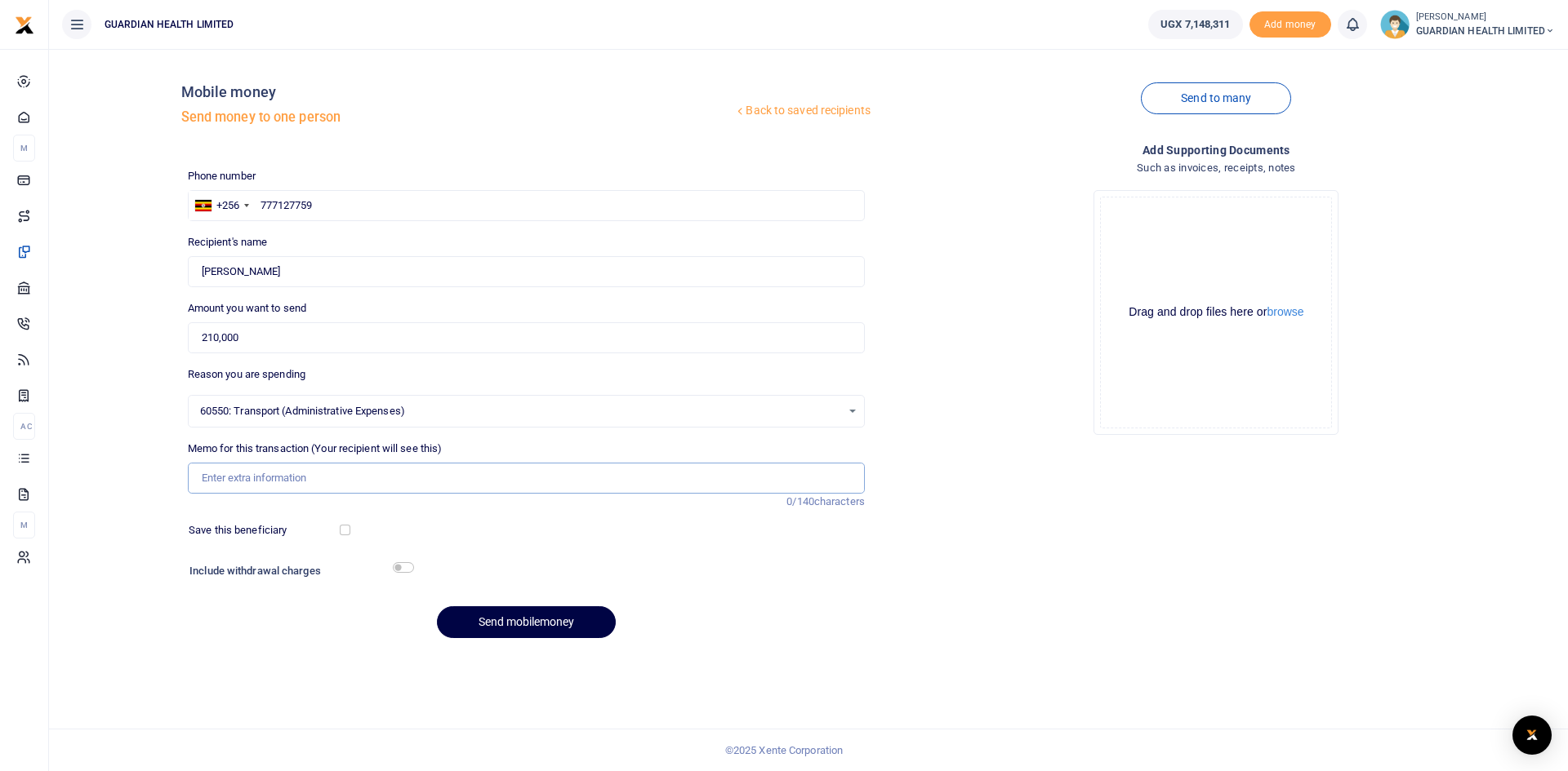
click at [269, 476] on input "Memo for this transaction (Your recipient will see this)" at bounding box center [526, 478] width 677 height 31
click at [295, 482] on input "Transport for Emptyboxes from upcountry branches" at bounding box center [526, 478] width 677 height 31
click at [502, 490] on input "Transport for Empty boxes from upcountry branches" at bounding box center [526, 478] width 677 height 31
type input "Transport for Empty boxes from upcountry branches gulu mbale hoima mbarara 2 an…"
click at [343, 531] on input "checkbox" at bounding box center [344, 530] width 10 height 10
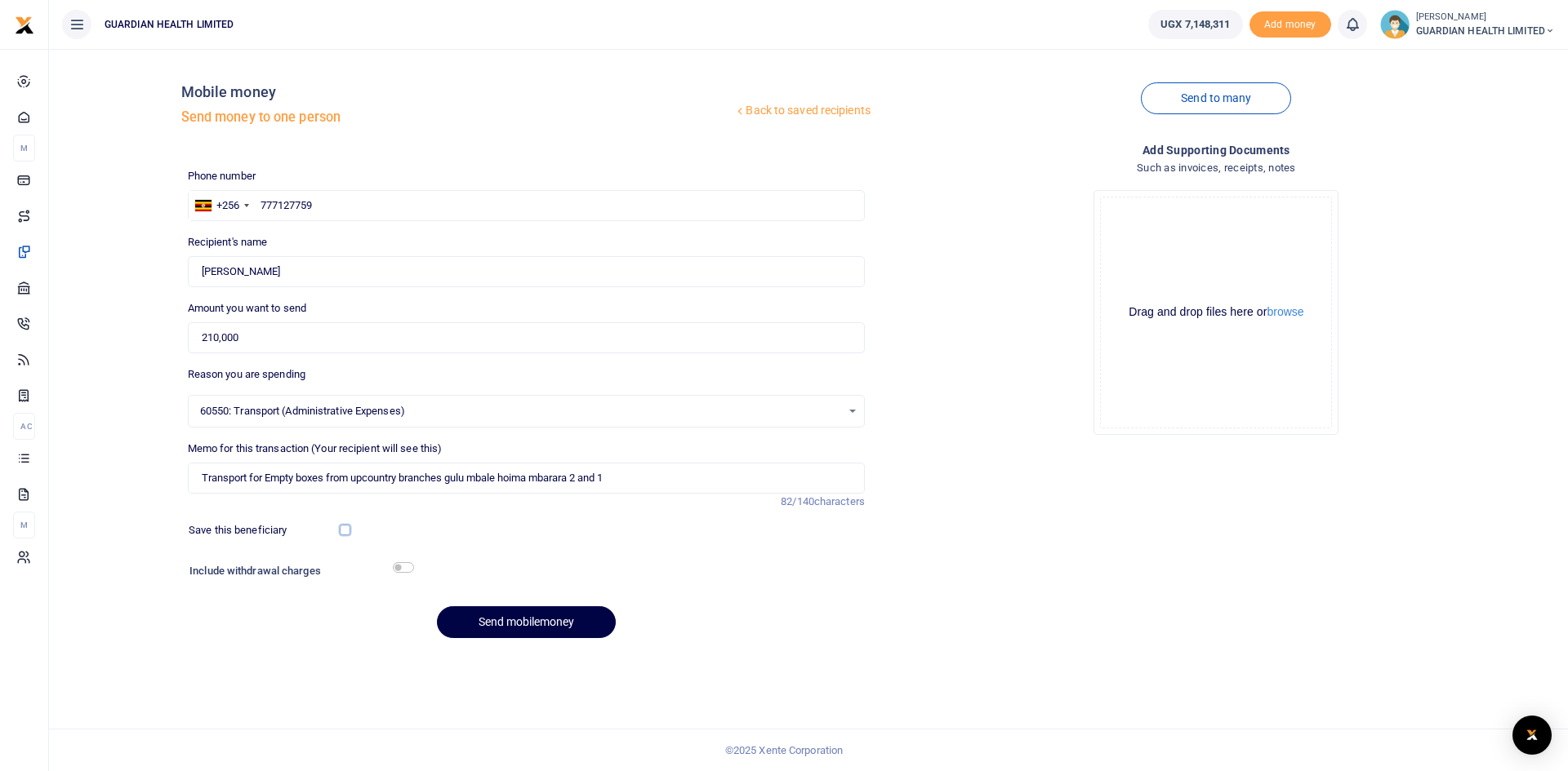
checkbox input "true"
click at [407, 569] on input "checkbox" at bounding box center [403, 567] width 22 height 10
checkbox input "true"
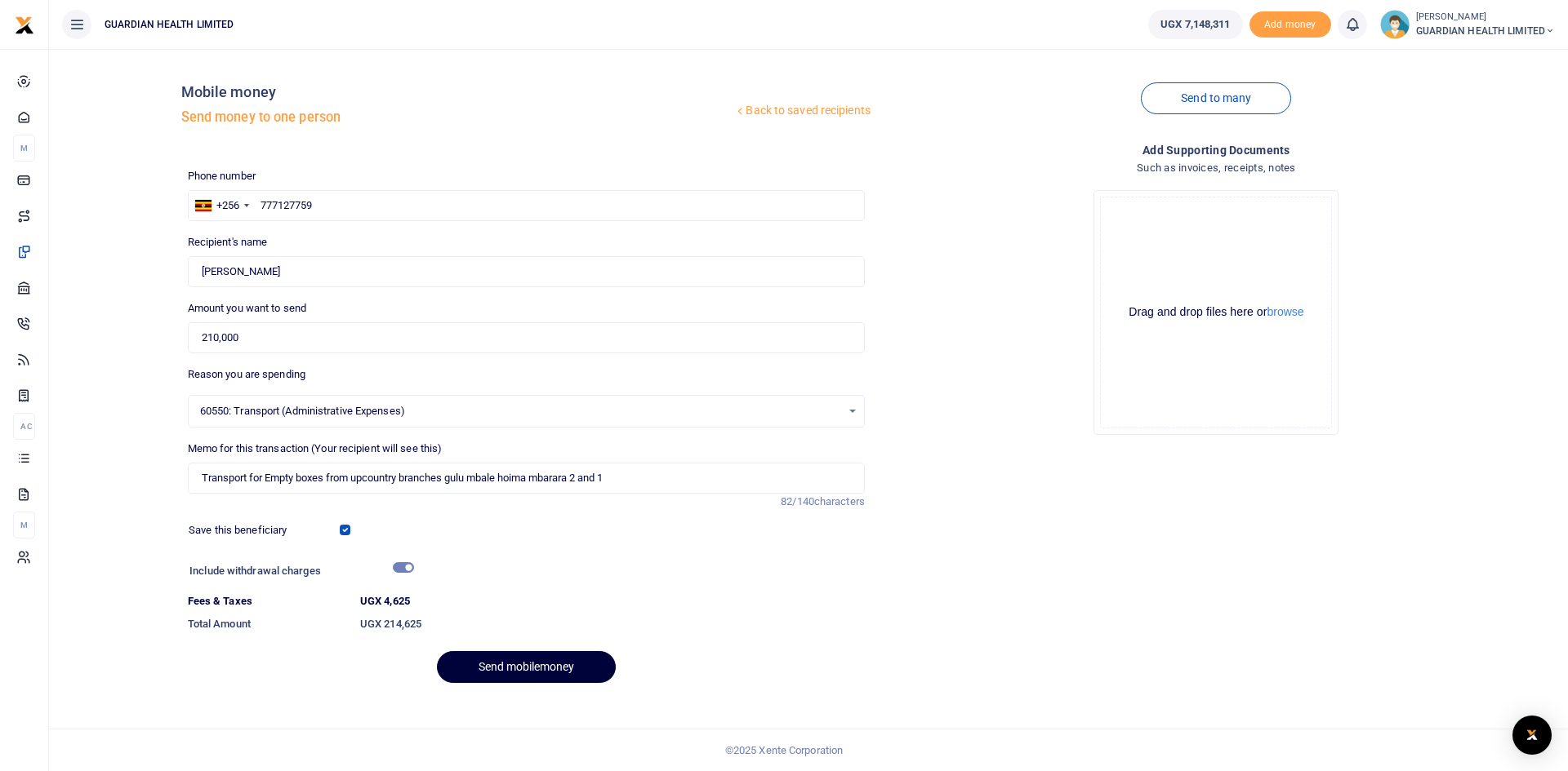
click at [515, 662] on button "Send mobilemoney" at bounding box center [526, 667] width 179 height 32
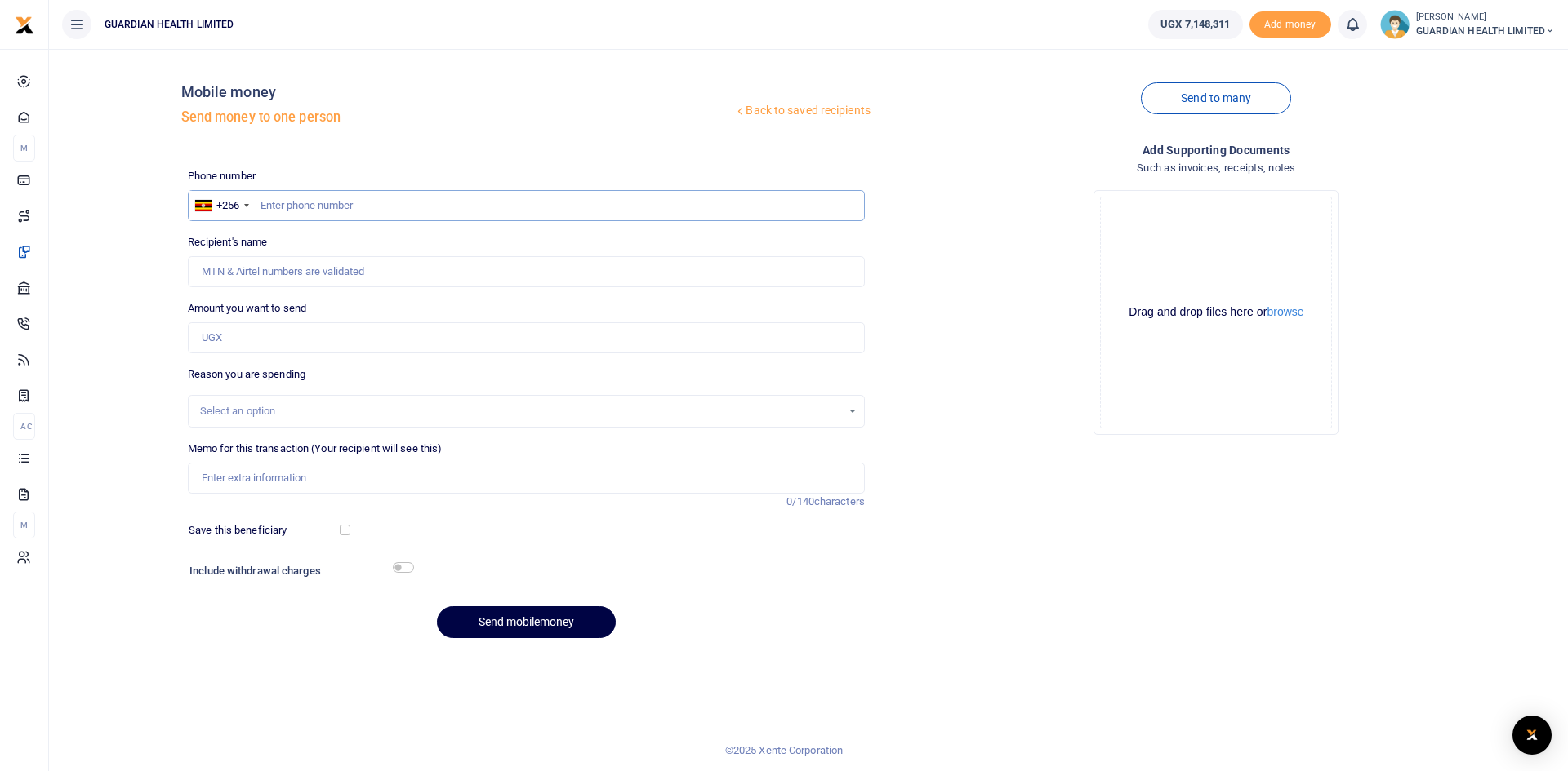
drag, startPoint x: 325, startPoint y: 203, endPoint x: 278, endPoint y: 208, distance: 47.3
click at [278, 208] on input "text" at bounding box center [526, 205] width 677 height 31
paste input "0777802933"
click at [266, 208] on input "0777802933" at bounding box center [526, 205] width 677 height 31
type input "777802933"
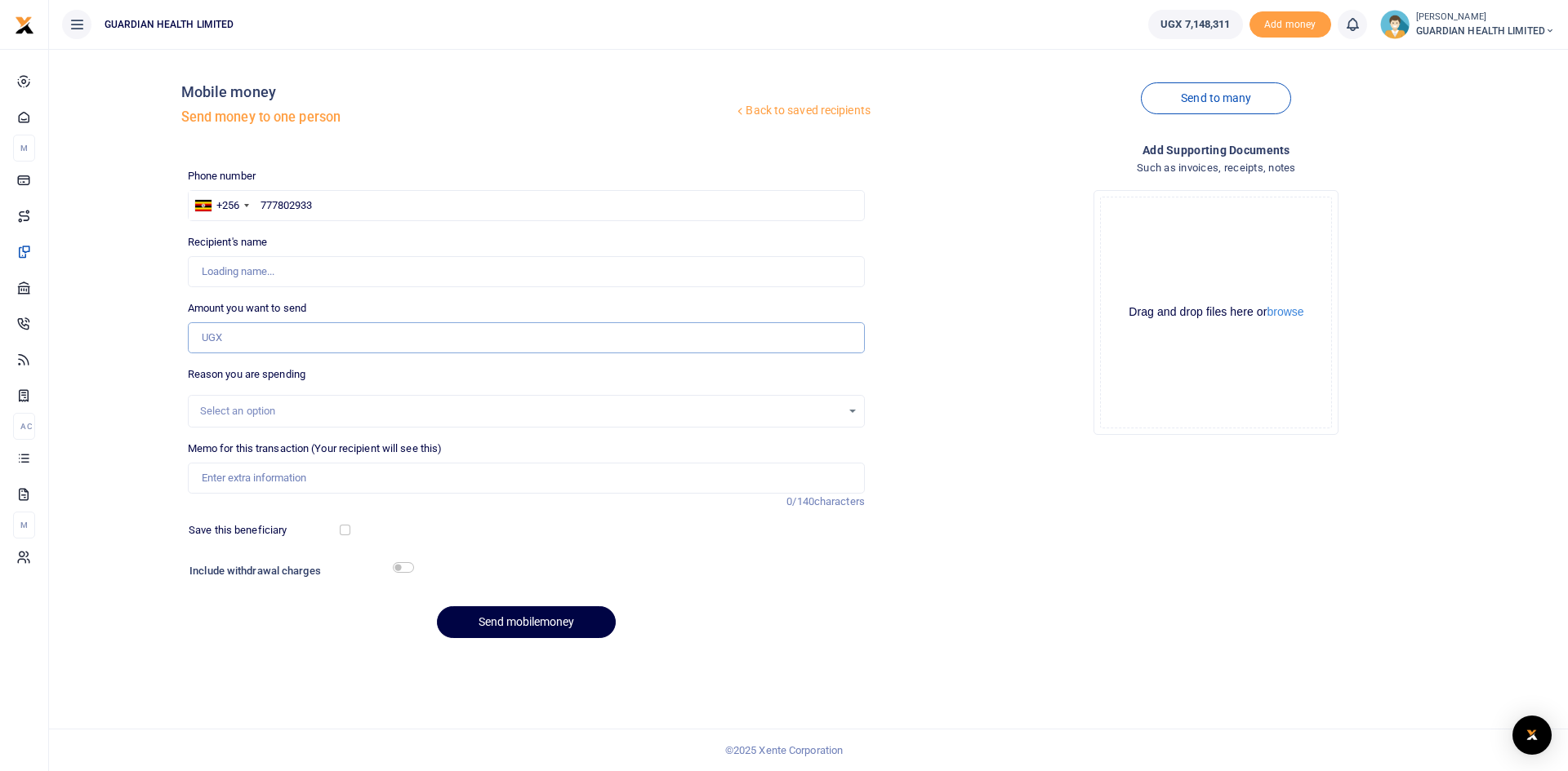
click at [248, 344] on input "Amount you want to send" at bounding box center [526, 338] width 677 height 31
type input "[PERSON_NAME]"
type input "25,000"
click at [249, 484] on input "Memo for this transaction (Your recipient will see this)" at bounding box center [526, 478] width 677 height 31
click at [263, 413] on div "Select an option" at bounding box center [520, 411] width 641 height 16
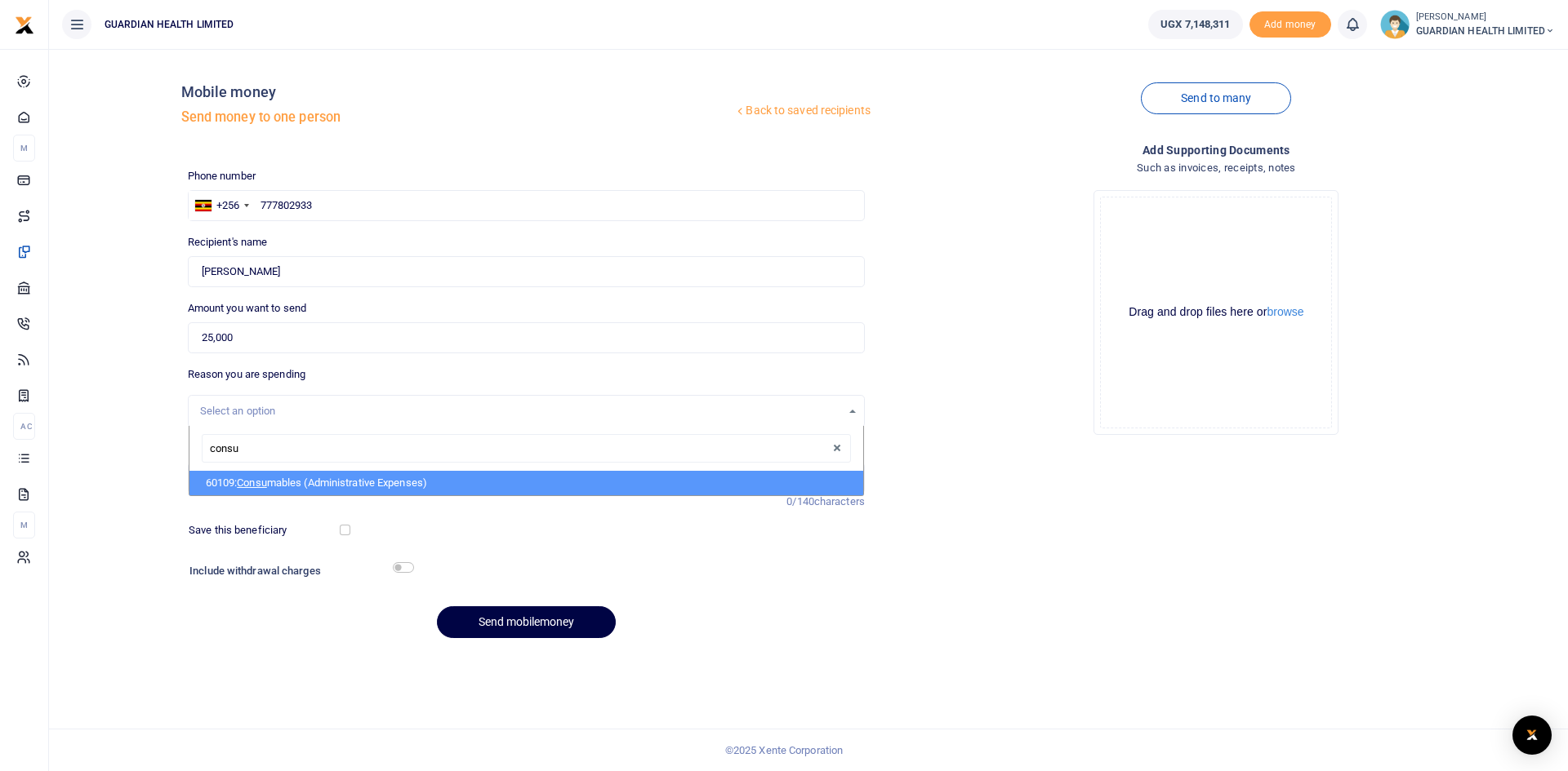
type input "consum"
select select "5428"
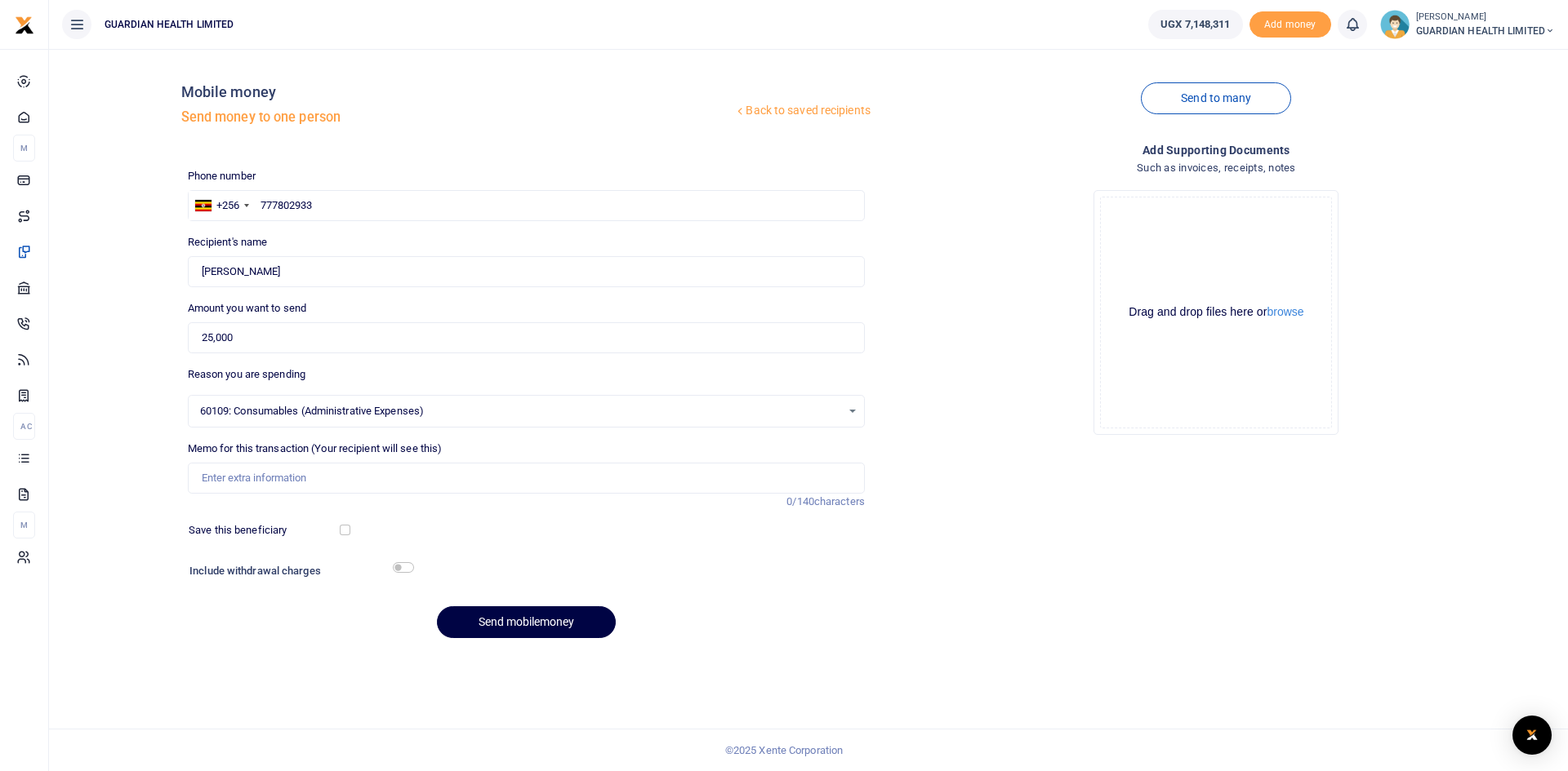
click at [445, 414] on span "60109: Consumables (Administrative Expenses)" at bounding box center [520, 411] width 641 height 16
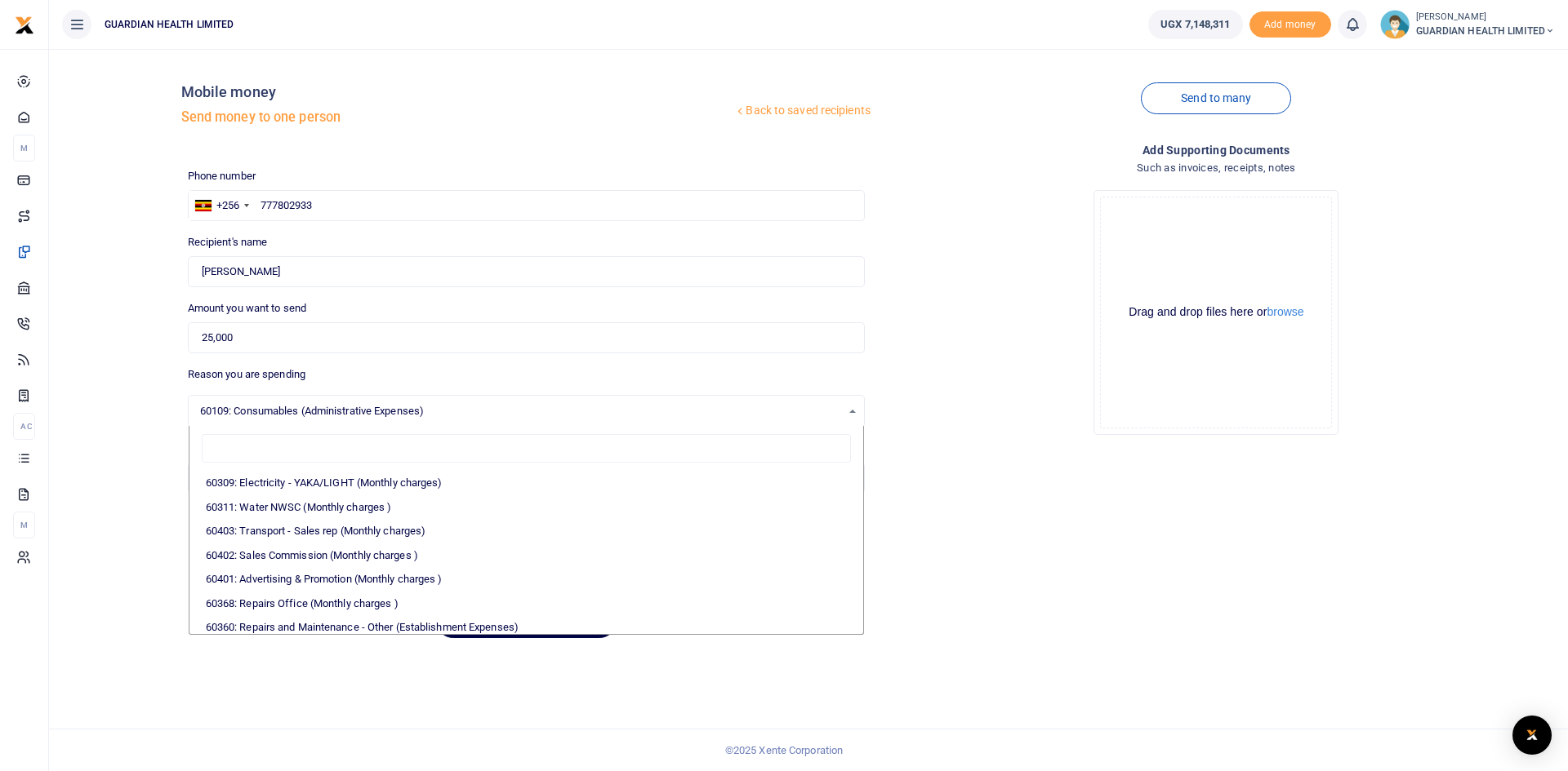
click at [443, 413] on span "60109: Consumables (Administrative Expenses)" at bounding box center [520, 411] width 641 height 16
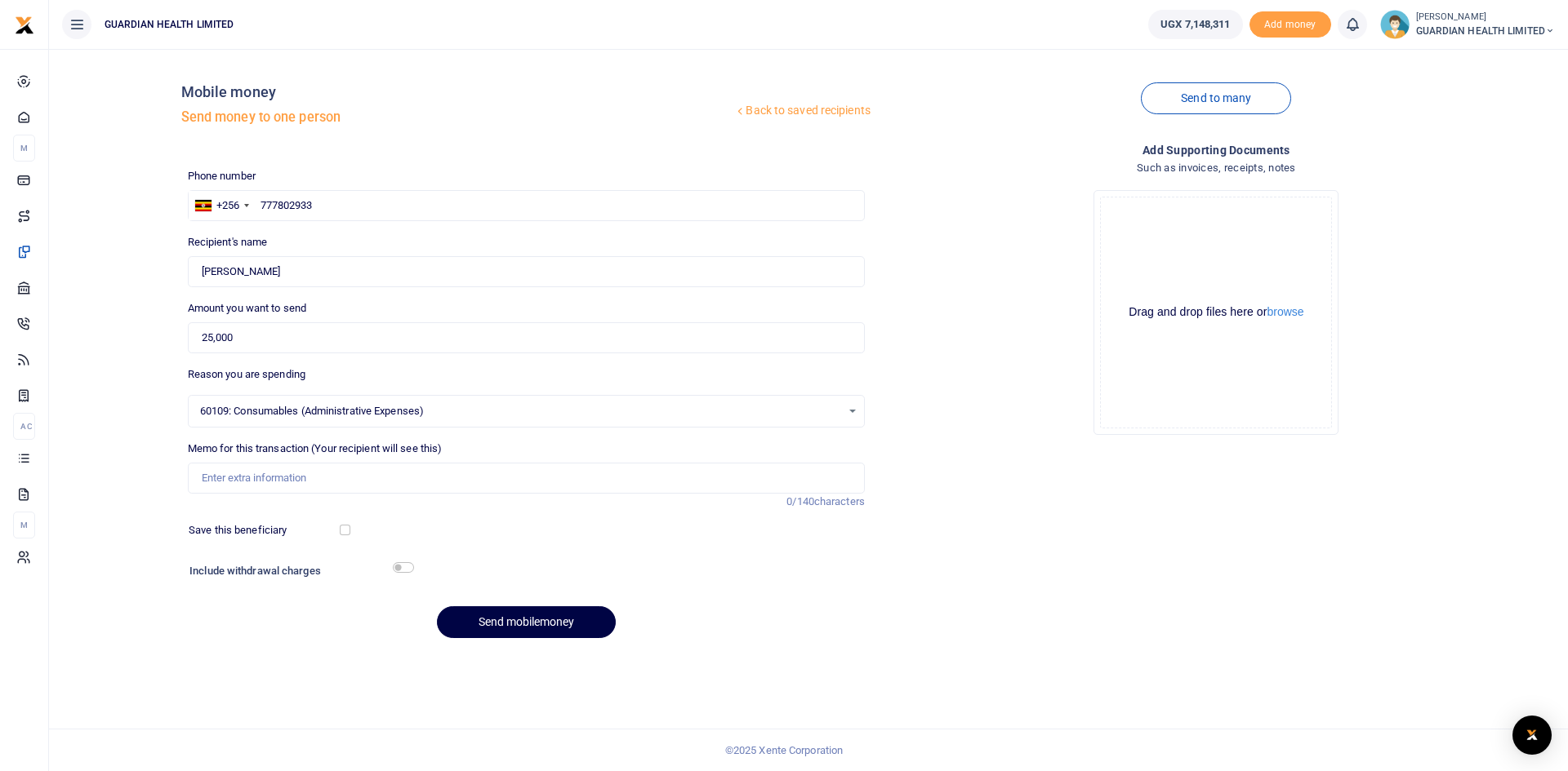
click at [443, 413] on span "60109: Consumables (Administrative Expenses)" at bounding box center [520, 411] width 641 height 16
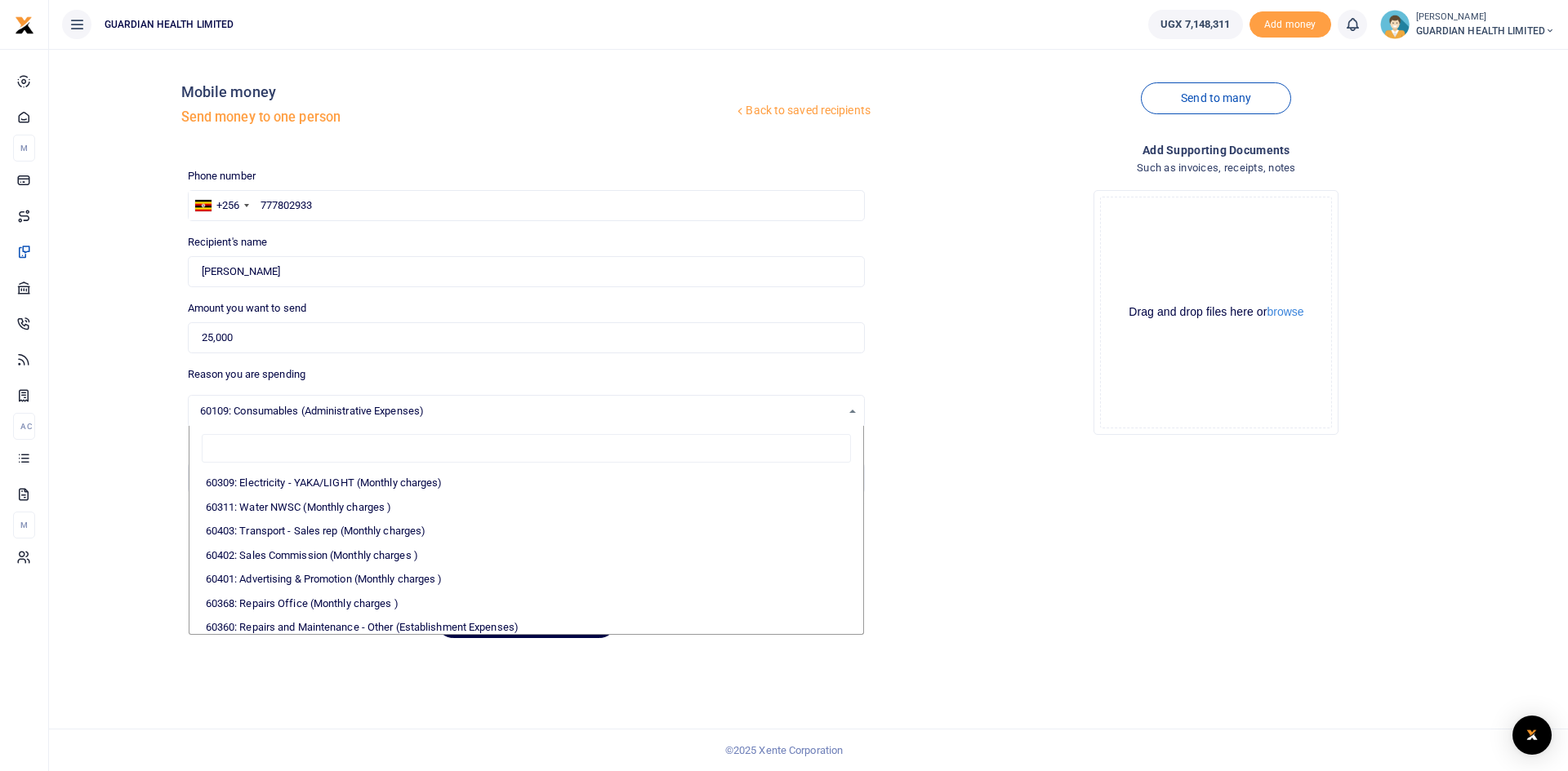
click at [443, 413] on span "60109: Consumables (Administrative Expenses)" at bounding box center [520, 411] width 641 height 16
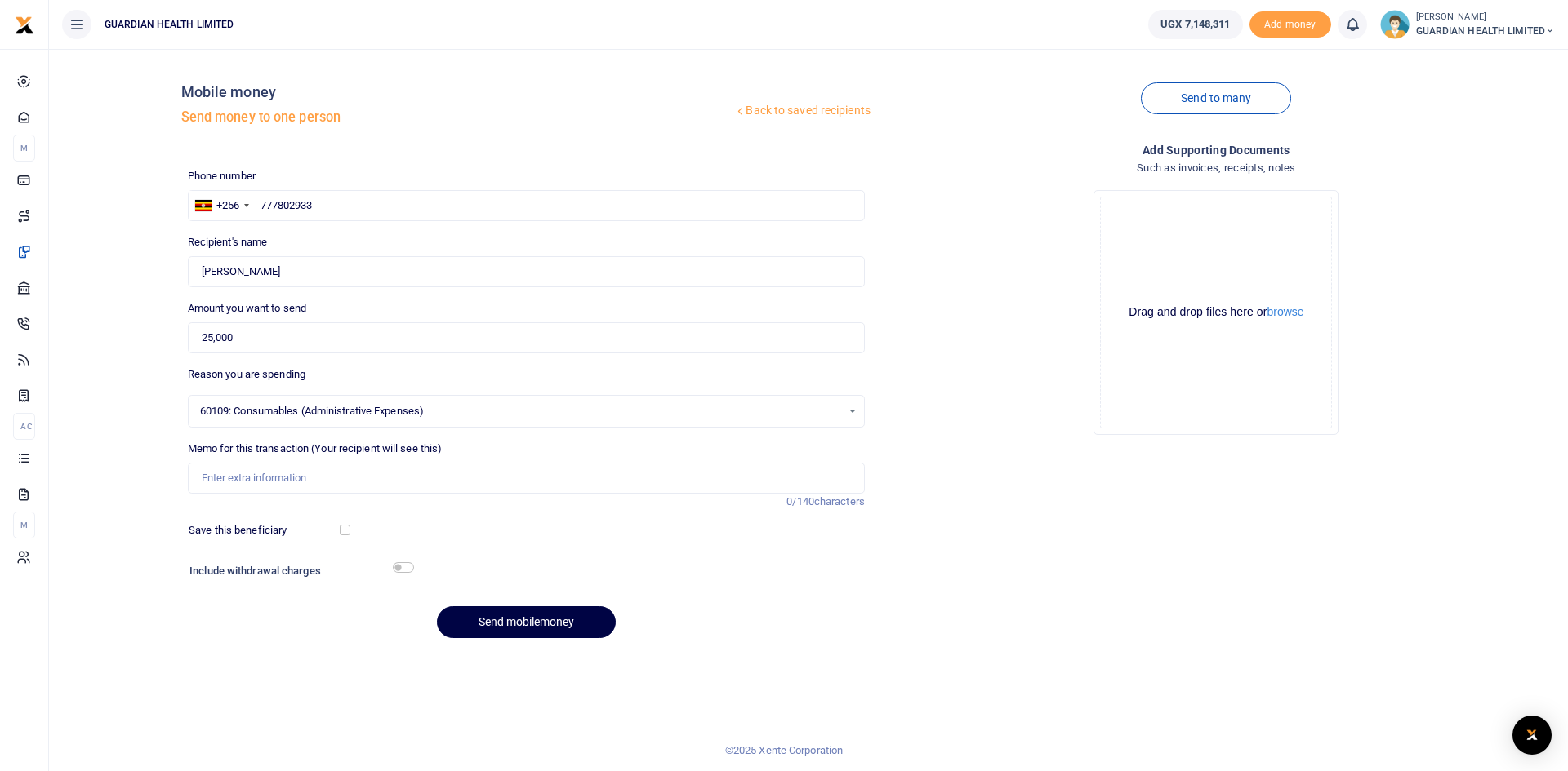
click at [443, 413] on span "60109: Consumables (Administrative Expenses)" at bounding box center [520, 411] width 641 height 16
type input "s"
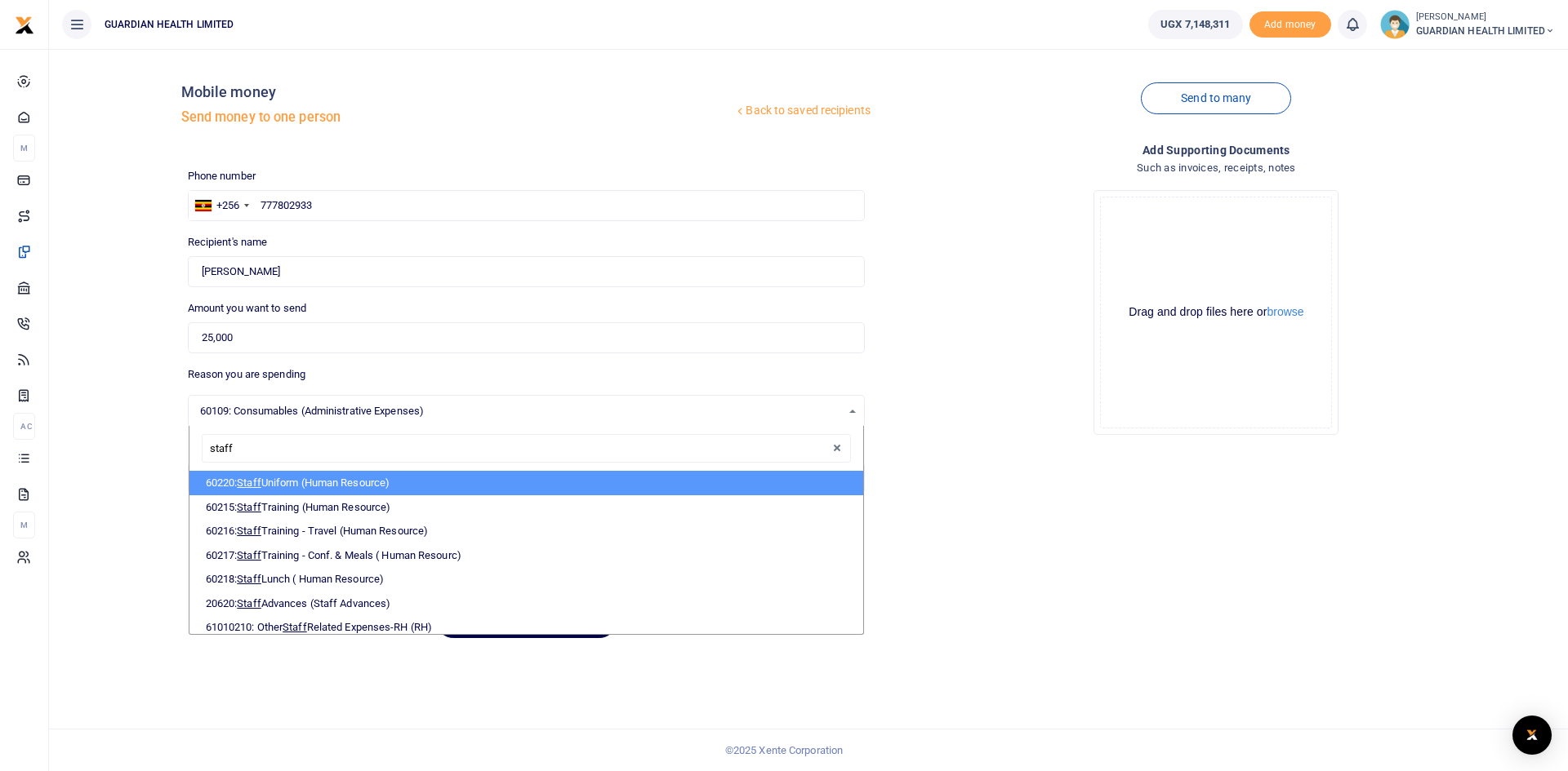
type input "staff"
click at [496, 428] on div "staff" at bounding box center [526, 448] width 674 height 46
click at [448, 413] on span "60109: Consumables (Administrative Expenses)" at bounding box center [520, 411] width 641 height 16
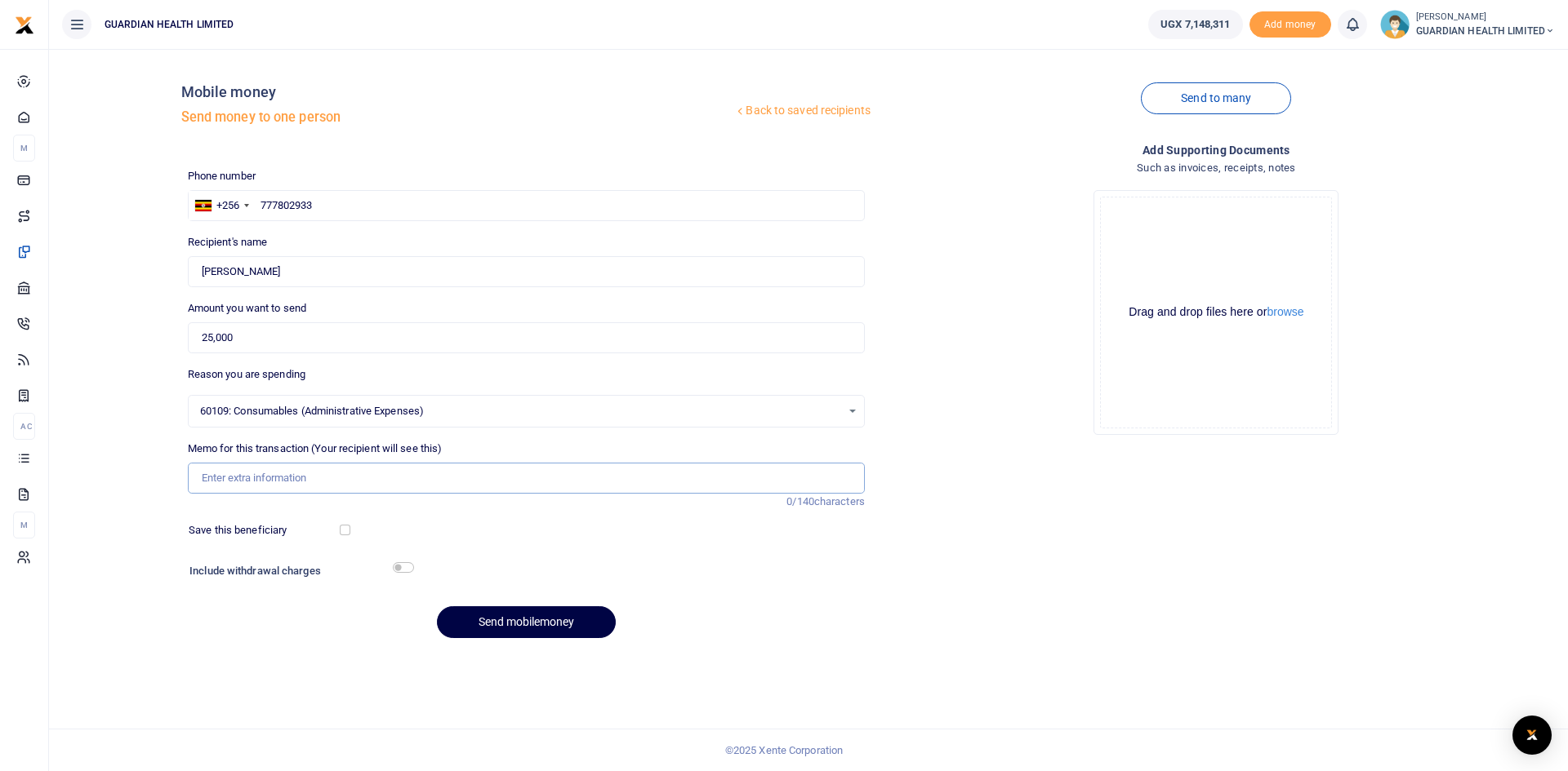
click at [278, 487] on input "Memo for this transaction (Your recipient will see this)" at bounding box center [526, 478] width 677 height 31
click at [271, 484] on input "Memo for this transaction (Your recipient will see this)" at bounding box center [526, 478] width 677 height 31
type input "Drinking water for Mbarara 2 for August"
click at [345, 530] on input "checkbox" at bounding box center [344, 530] width 10 height 10
checkbox input "true"
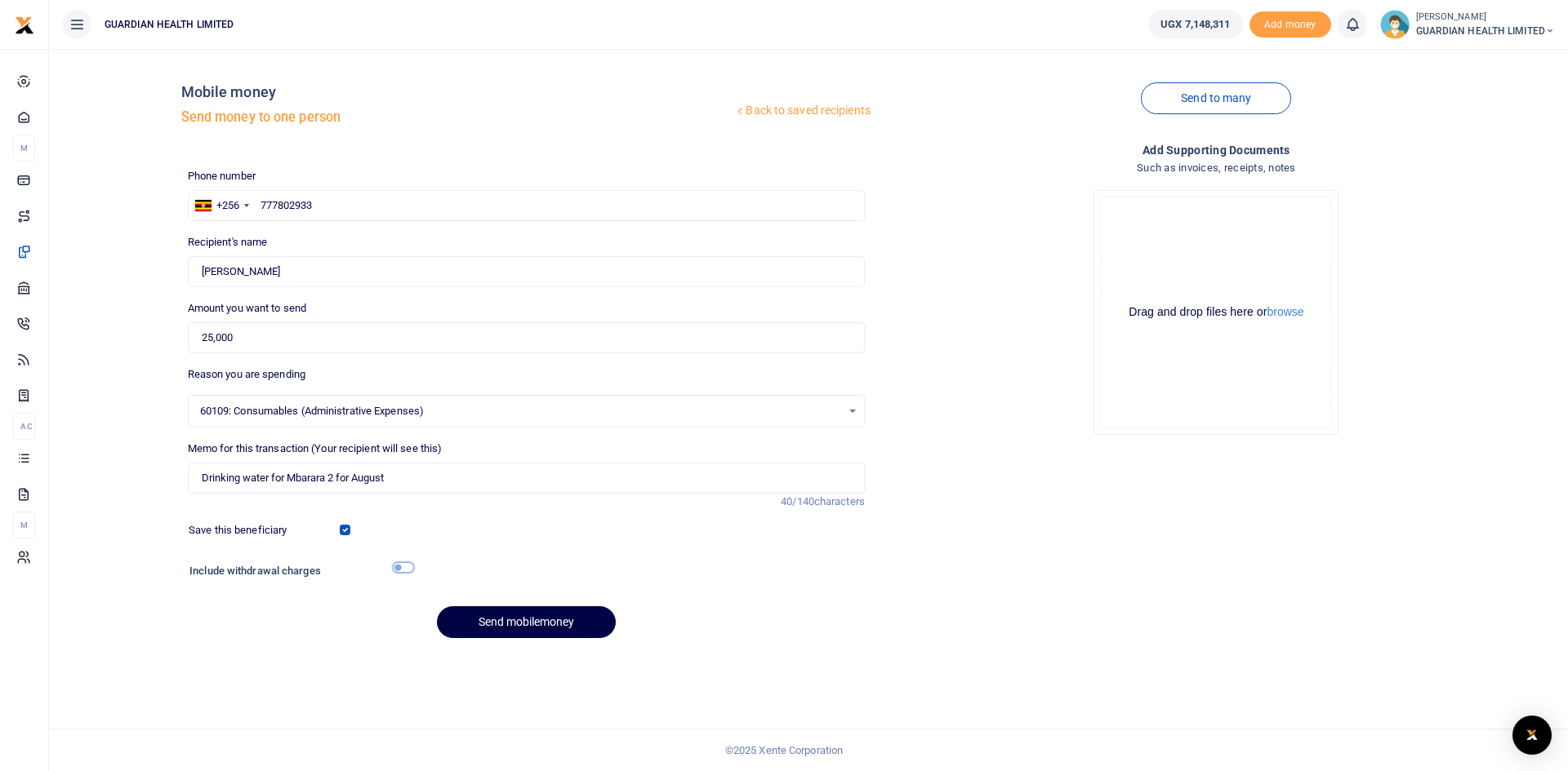
click at [404, 568] on input "checkbox" at bounding box center [403, 567] width 22 height 10
checkbox input "true"
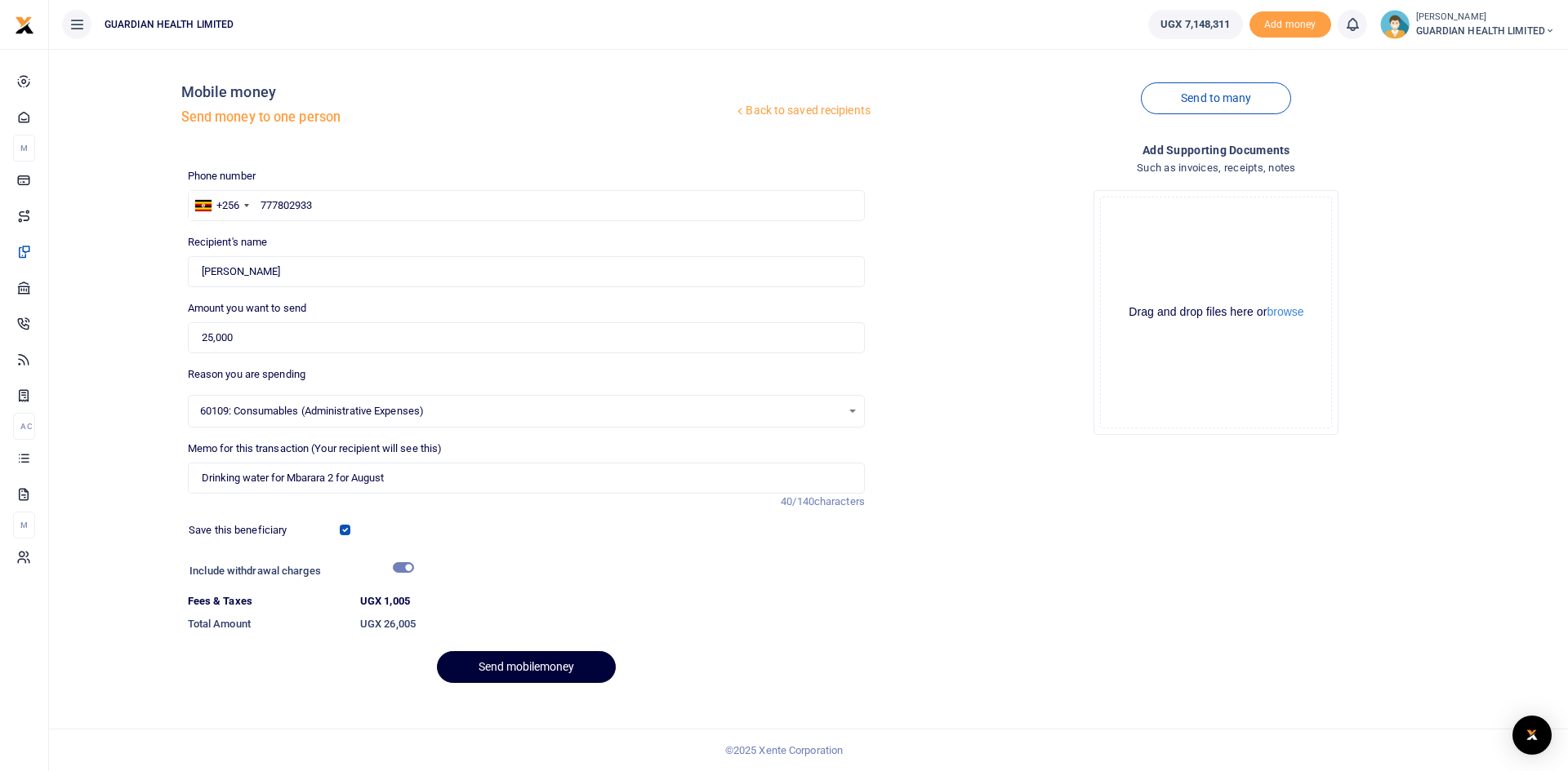
click at [520, 677] on button "Send mobilemoney" at bounding box center [526, 667] width 179 height 32
